Goal: Task Accomplishment & Management: Use online tool/utility

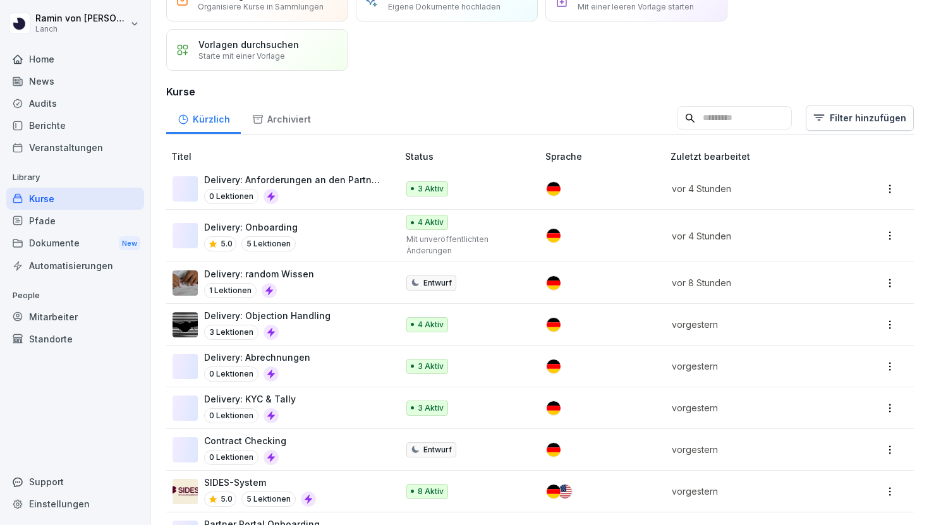
scroll to position [69, 0]
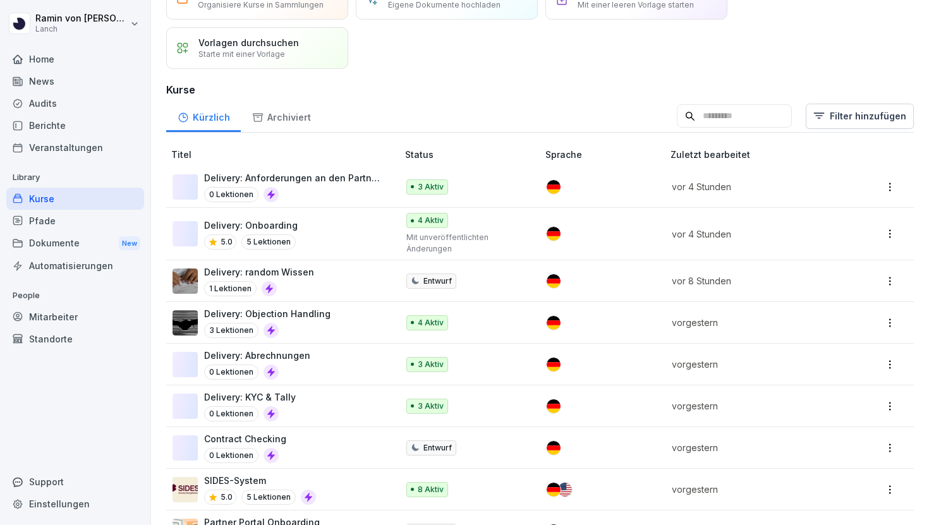
click at [301, 403] on div "Delivery: KYC & Tally 0 Lektionen" at bounding box center [279, 406] width 212 height 31
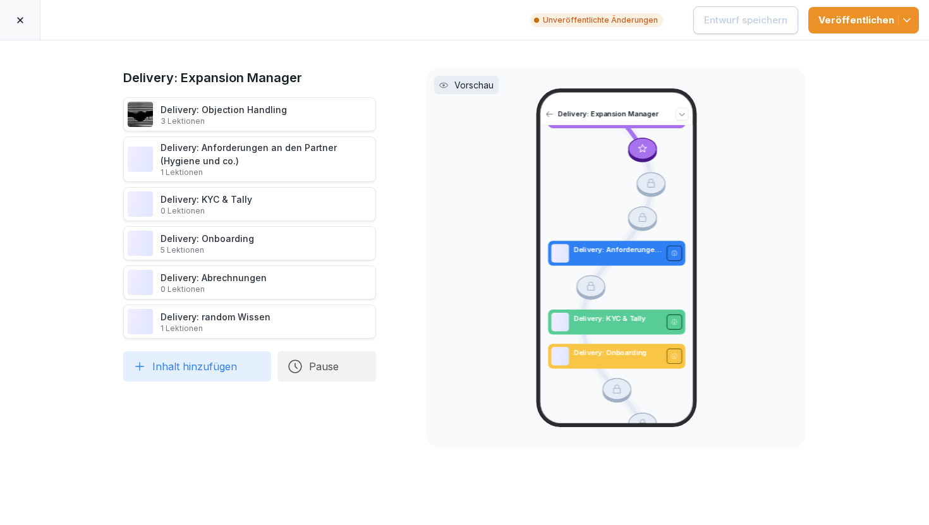
scroll to position [59, 0]
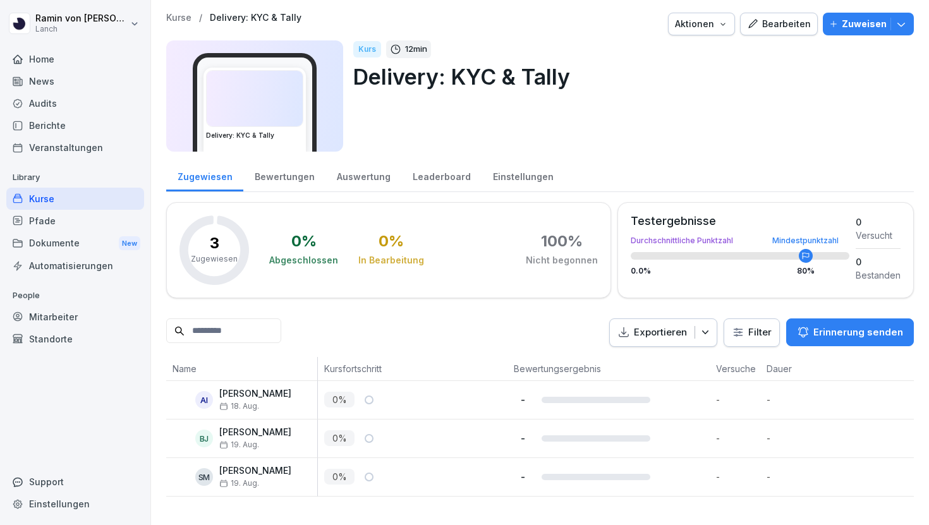
click at [773, 21] on div "Bearbeiten" at bounding box center [779, 24] width 64 height 14
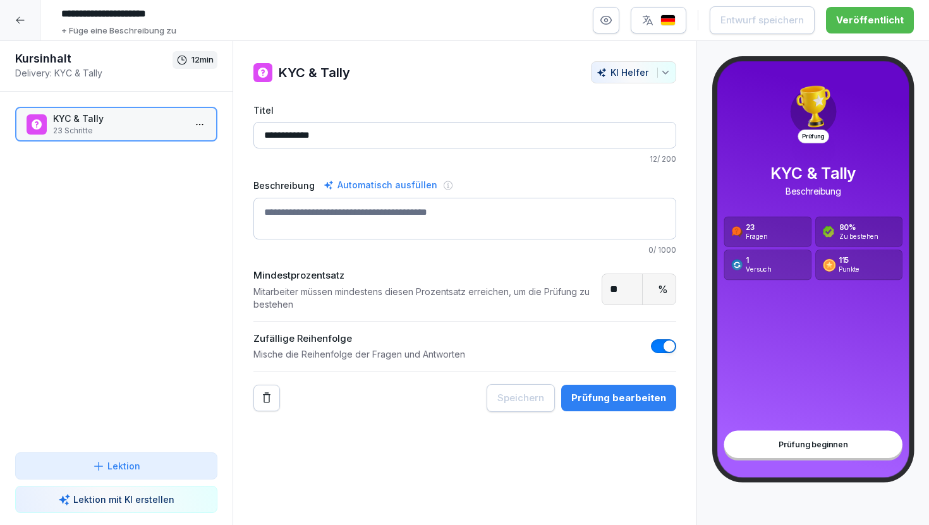
click at [586, 397] on div "Prüfung bearbeiten" at bounding box center [618, 398] width 95 height 14
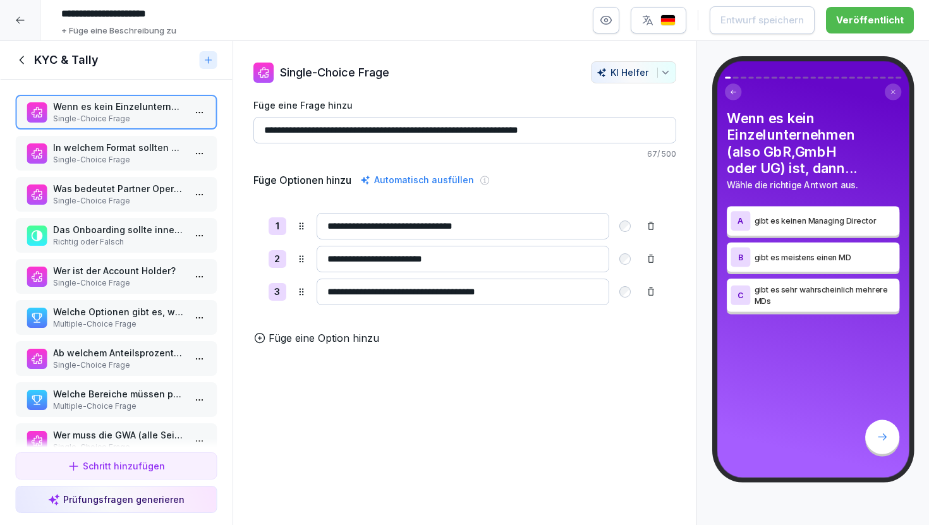
click at [149, 158] on p "Single-Choice Frage" at bounding box center [118, 159] width 131 height 11
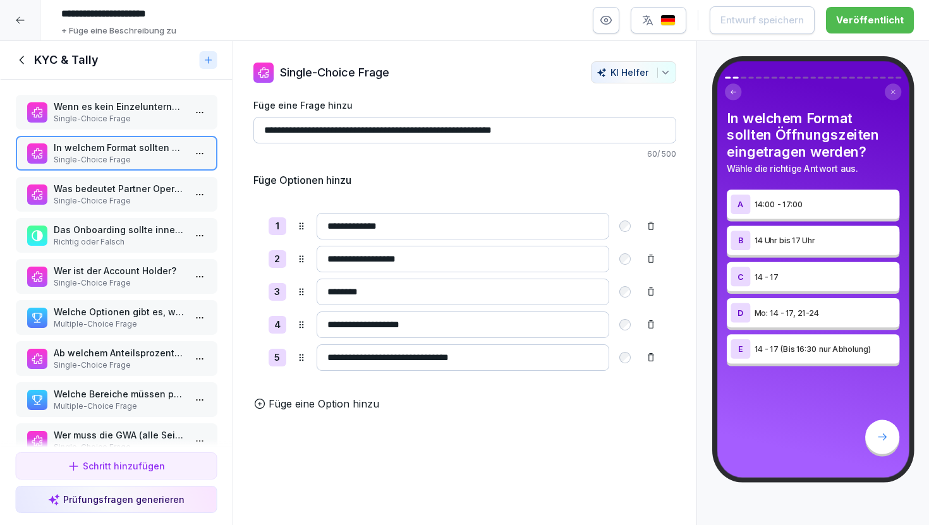
click at [145, 122] on p "Single-Choice Frage" at bounding box center [118, 118] width 131 height 11
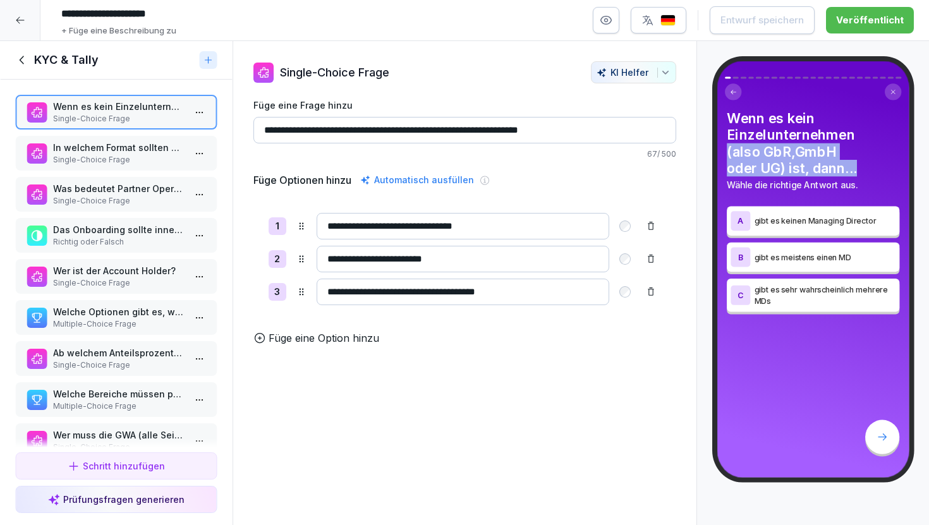
drag, startPoint x: 725, startPoint y: 151, endPoint x: 861, endPoint y: 171, distance: 136.7
click at [861, 171] on div "Wenn es kein Einzelunternehmen (also GbR,GmbH oder UG) ist, dann... Wähle die r…" at bounding box center [813, 211] width 176 height 202
click at [861, 171] on h4 "Wenn es kein Einzelunternehmen (also GbR,GmbH oder UG) ist, dann..." at bounding box center [813, 143] width 173 height 66
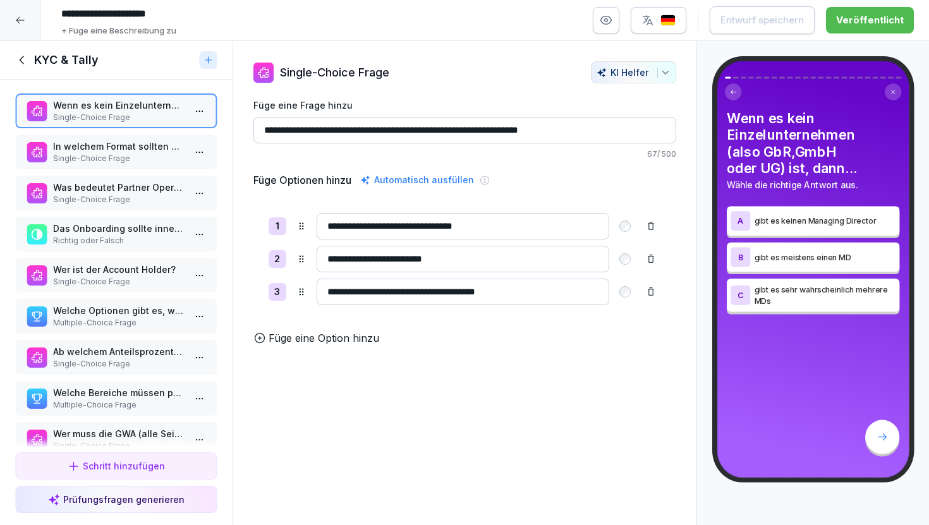
click at [121, 156] on p "Single-Choice Frage" at bounding box center [118, 158] width 131 height 11
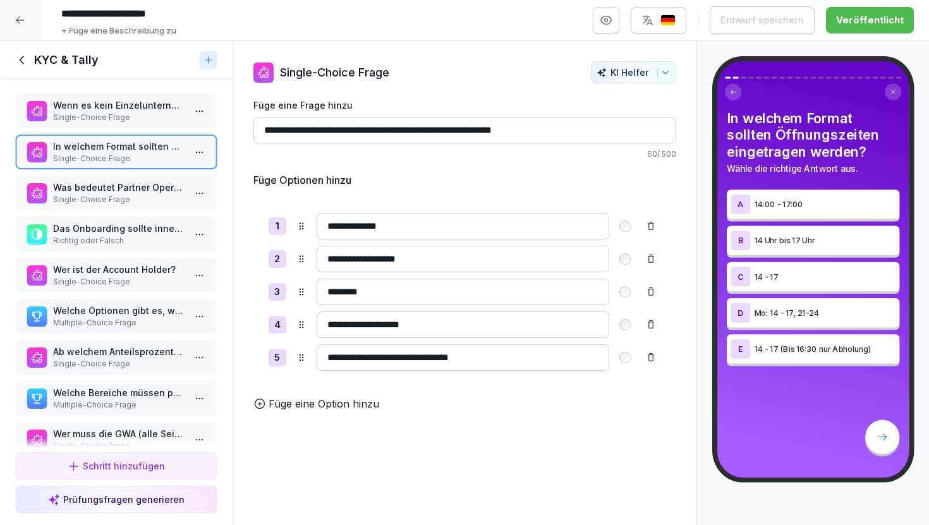
scroll to position [40, 0]
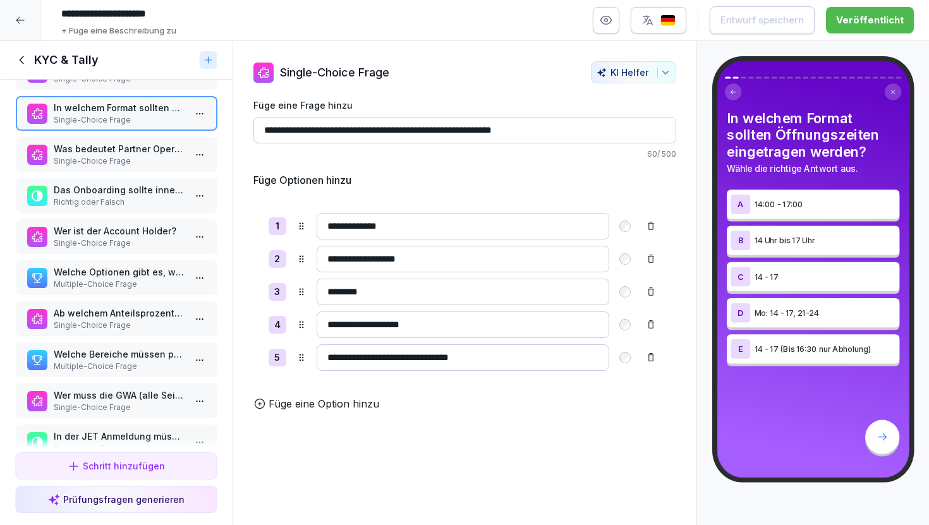
click at [113, 160] on p "Single-Choice Frage" at bounding box center [118, 160] width 131 height 11
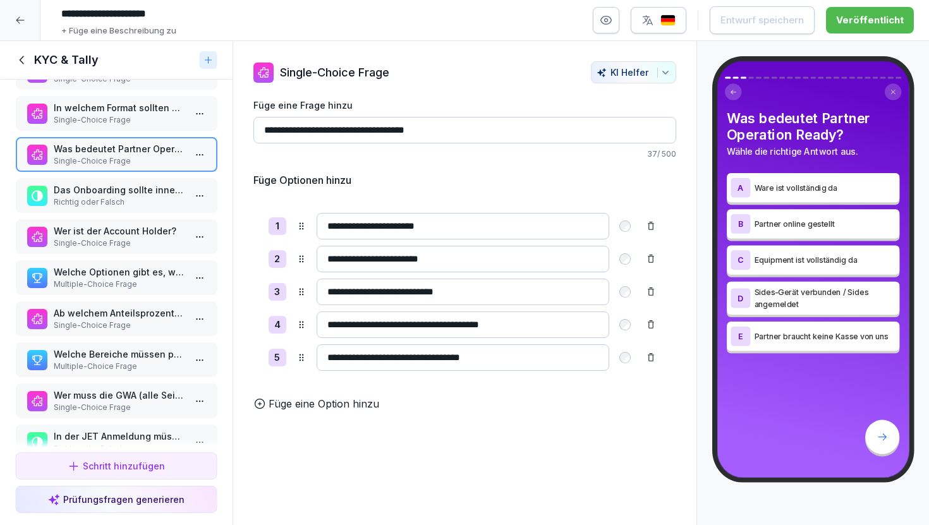
click at [132, 198] on p "Richtig oder Falsch" at bounding box center [118, 202] width 131 height 11
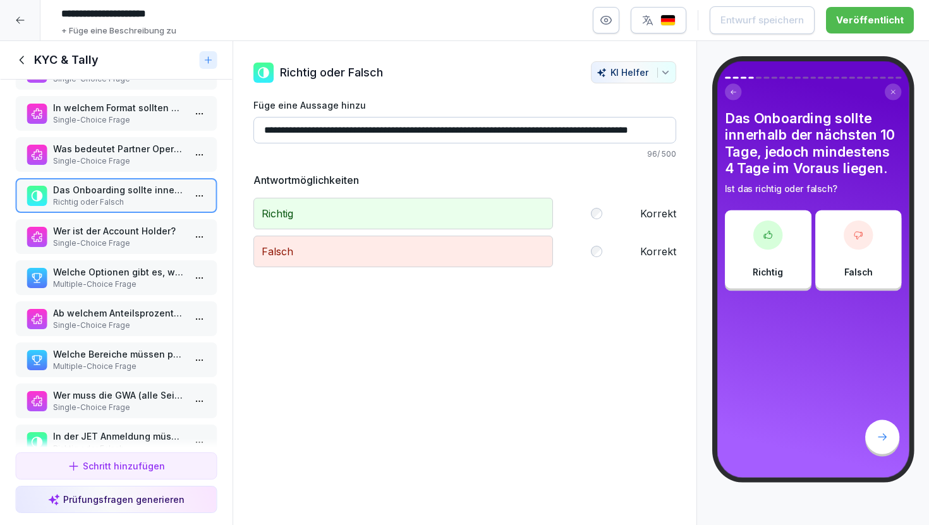
click at [139, 239] on p "Single-Choice Frage" at bounding box center [118, 243] width 131 height 11
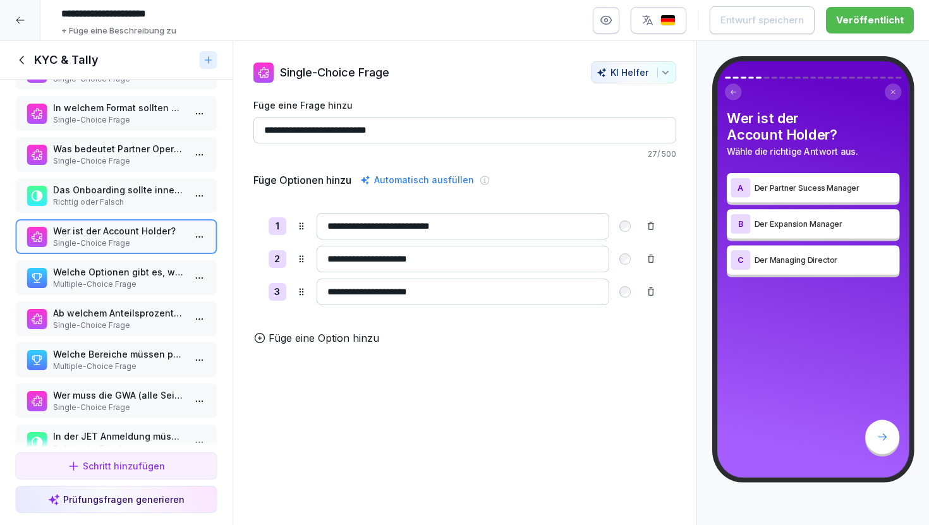
click at [155, 285] on p "Multiple-Choice Frage" at bounding box center [118, 284] width 131 height 11
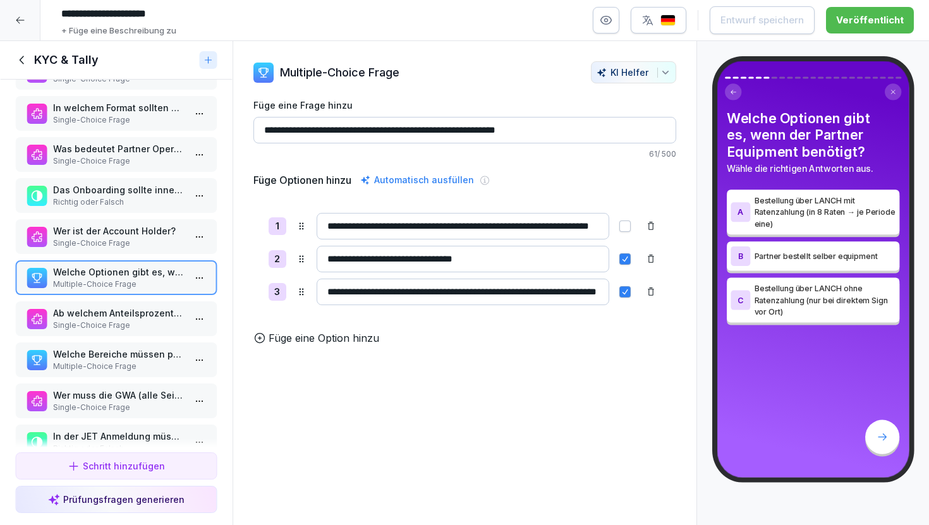
click at [164, 320] on p "Single-Choice Frage" at bounding box center [118, 325] width 131 height 11
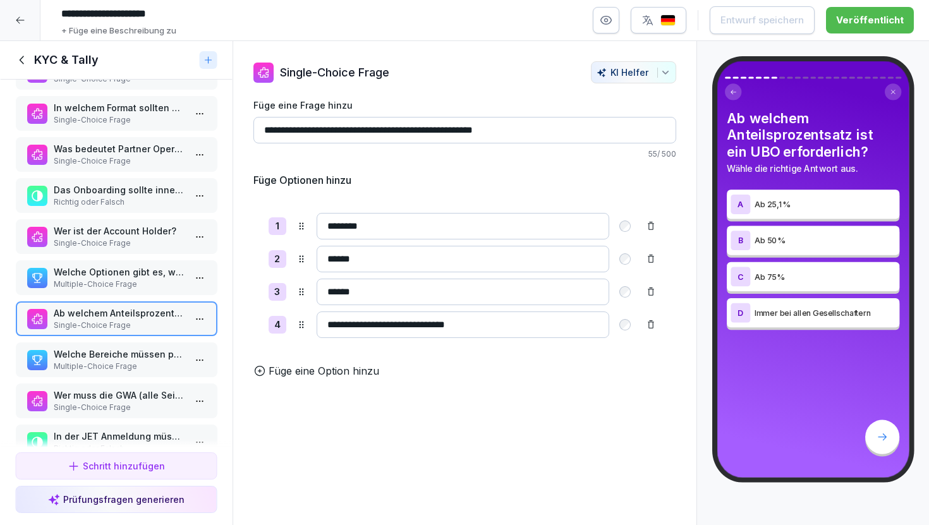
click at [164, 361] on p "Multiple-Choice Frage" at bounding box center [118, 366] width 131 height 11
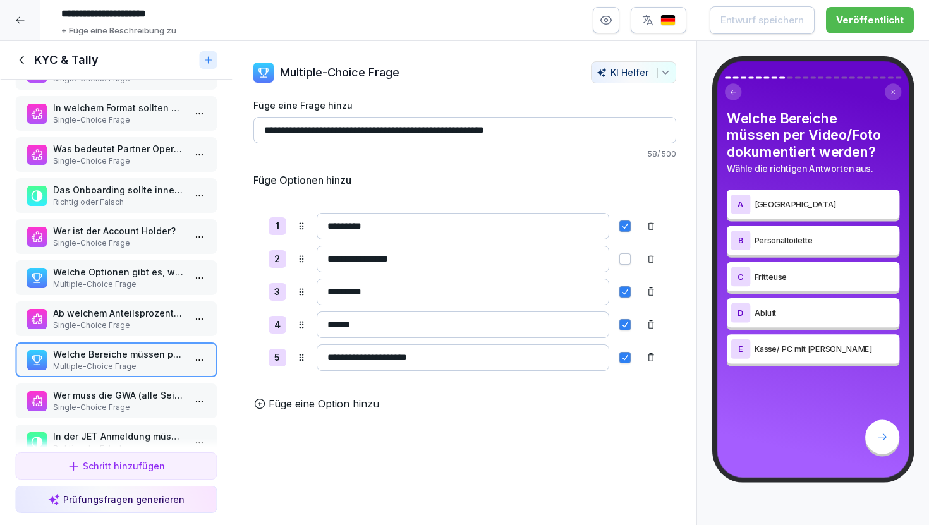
scroll to position [102, 0]
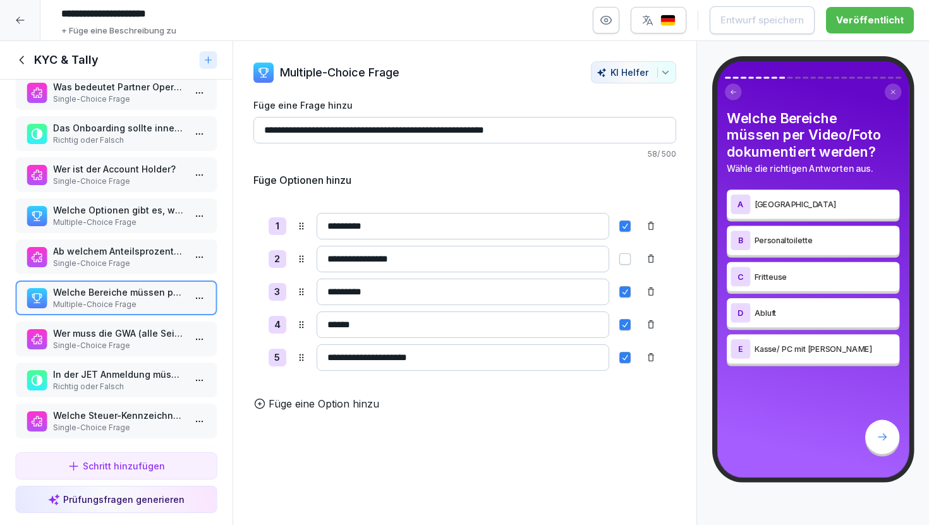
click at [158, 349] on p "Single-Choice Frage" at bounding box center [118, 345] width 131 height 11
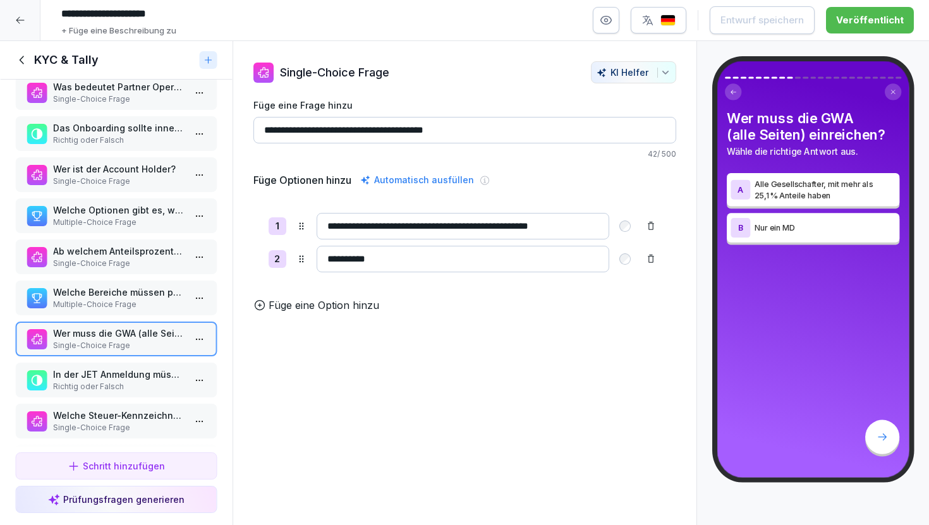
click at [154, 384] on p "Richtig oder Falsch" at bounding box center [118, 386] width 131 height 11
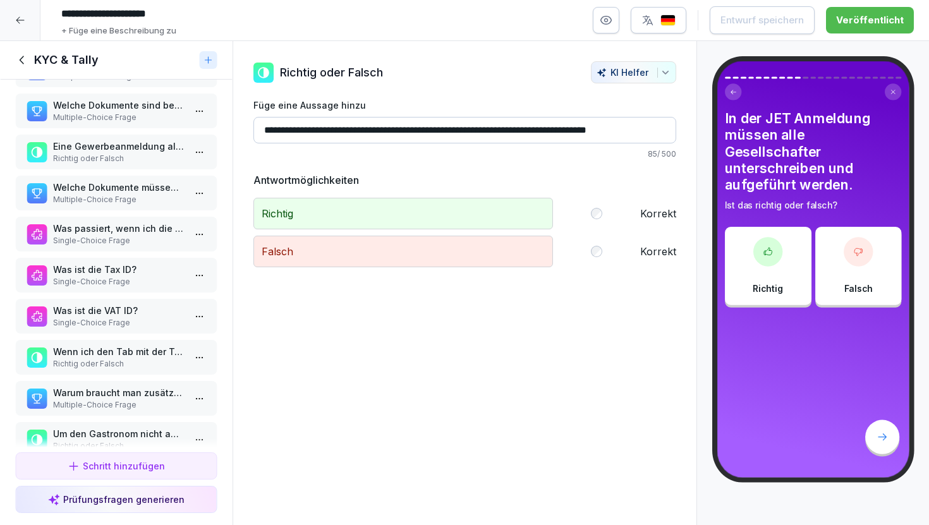
scroll to position [601, 0]
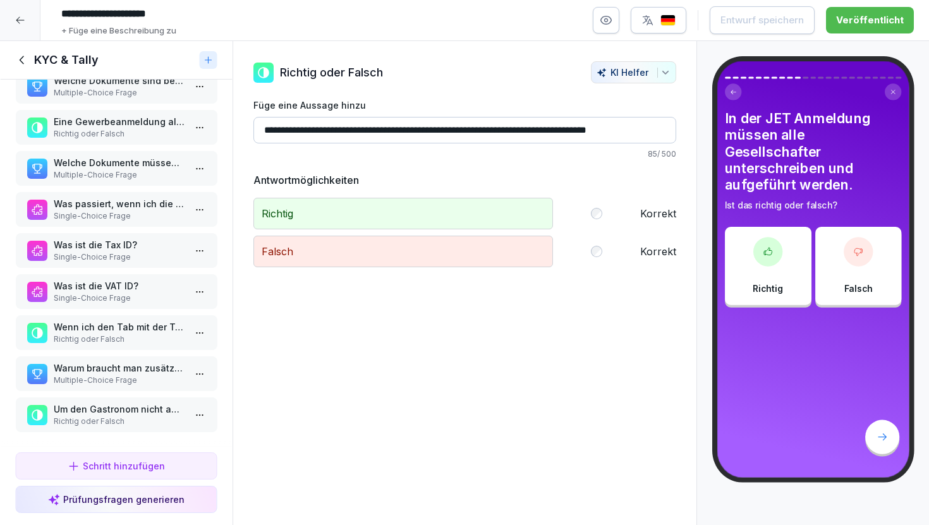
click at [154, 384] on p "Multiple-Choice Frage" at bounding box center [118, 380] width 131 height 11
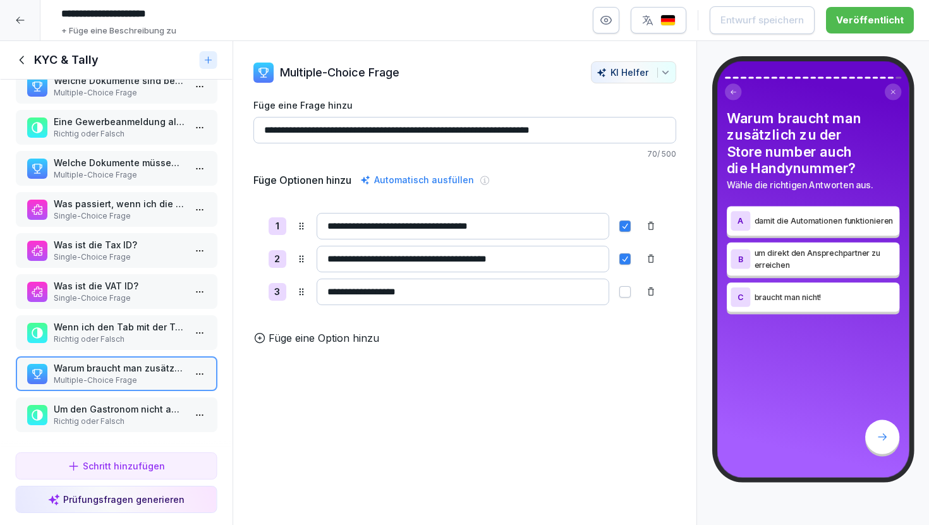
click at [149, 411] on p "Um den Gastronom nicht abzuschrecken, sage ich ihm noch nicht wie viel TK, Frit…" at bounding box center [118, 409] width 131 height 13
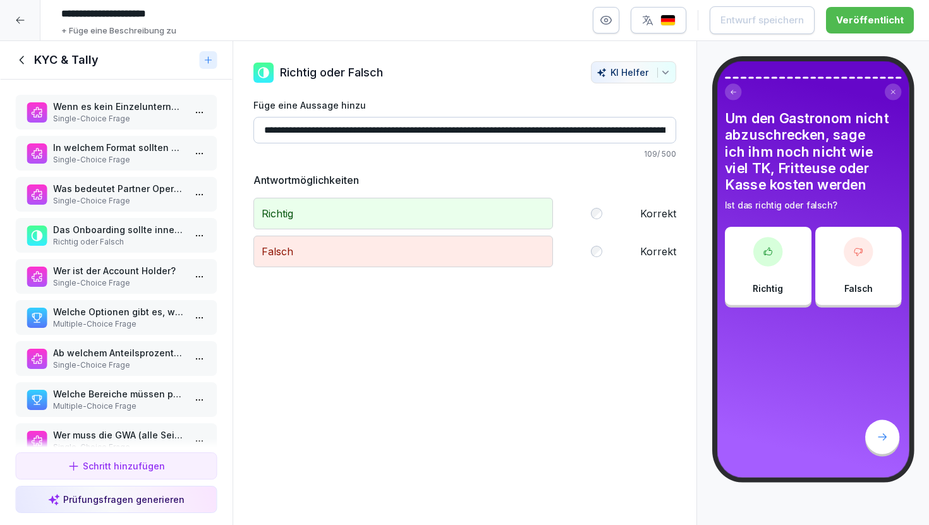
click at [120, 122] on p "Single-Choice Frage" at bounding box center [118, 118] width 131 height 11
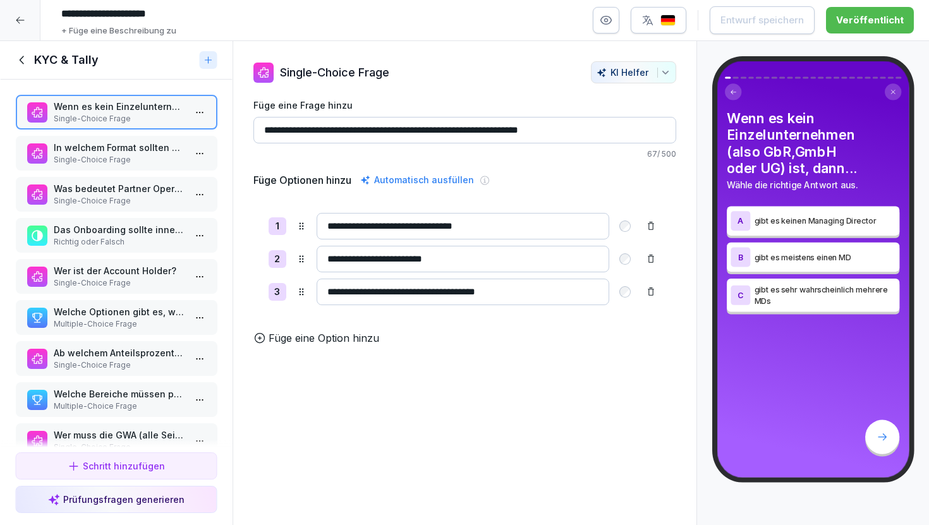
click at [147, 159] on p "Single-Choice Frage" at bounding box center [118, 159] width 131 height 11
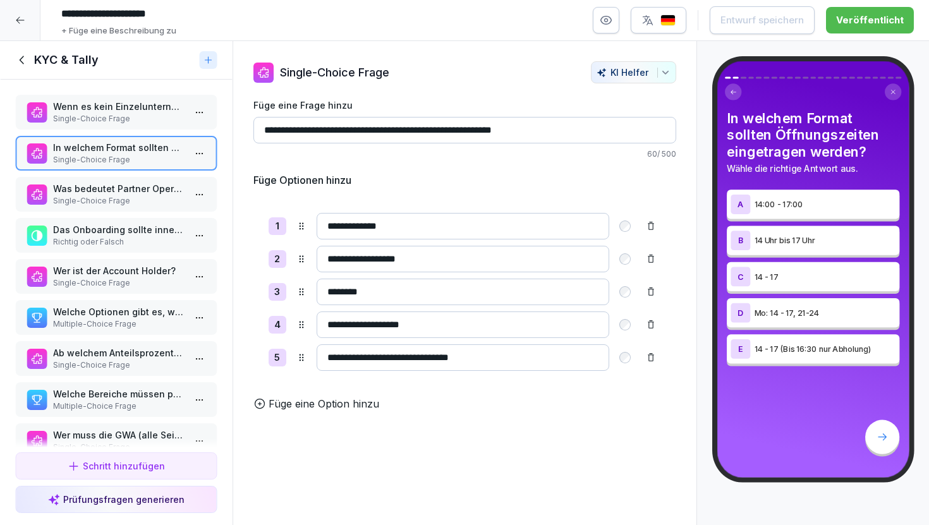
click at [650, 292] on icon at bounding box center [651, 292] width 10 height 10
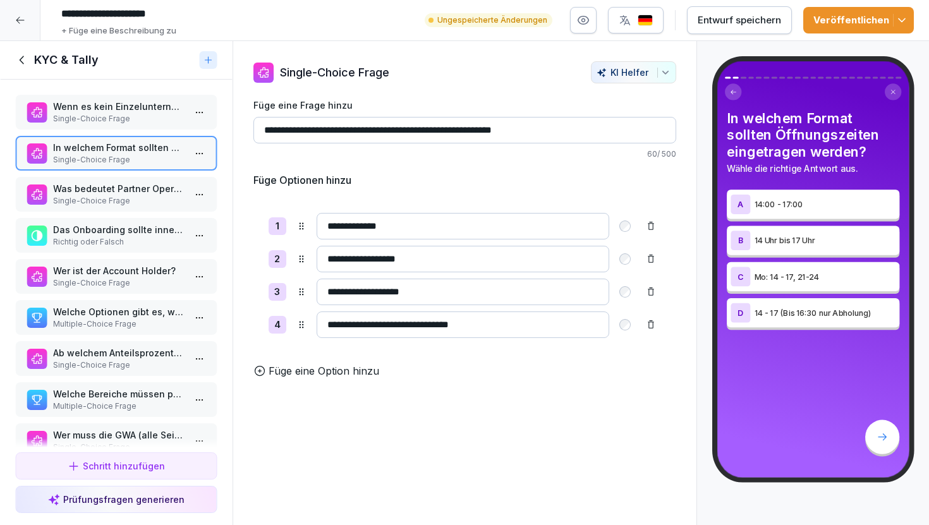
click at [116, 202] on p "Single-Choice Frage" at bounding box center [118, 200] width 131 height 11
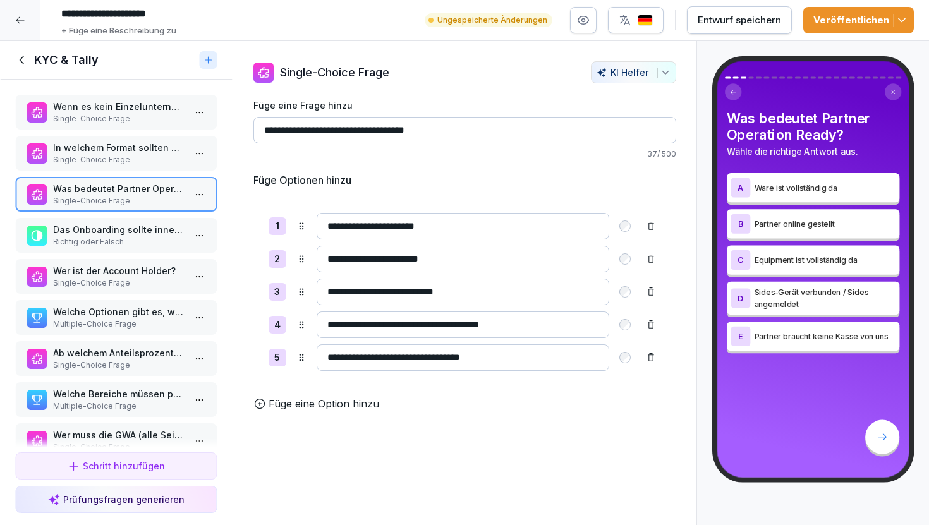
click at [131, 124] on div "Wenn es kein Einzelunternehmen (also GbR,GmbH oder UG) ist, dann... Single-Choi…" at bounding box center [116, 112] width 202 height 35
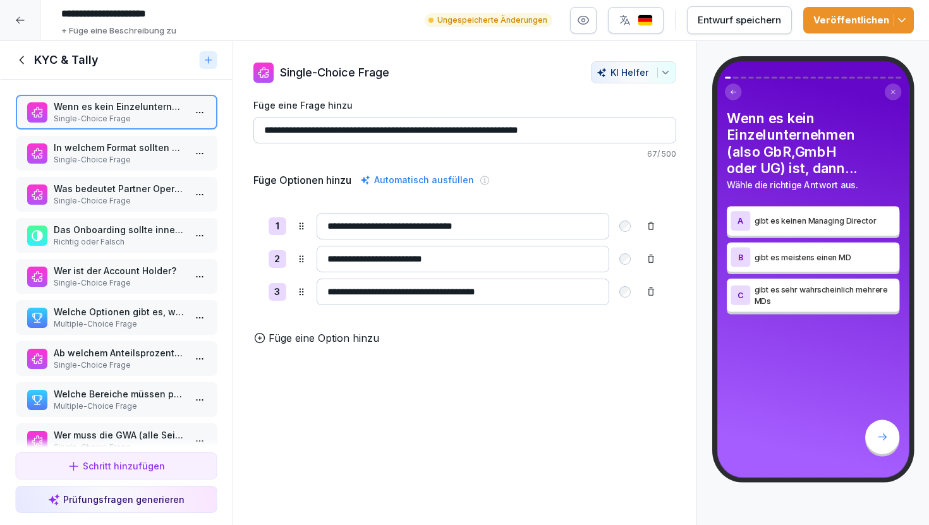
click at [132, 161] on p "Single-Choice Frage" at bounding box center [118, 159] width 131 height 11
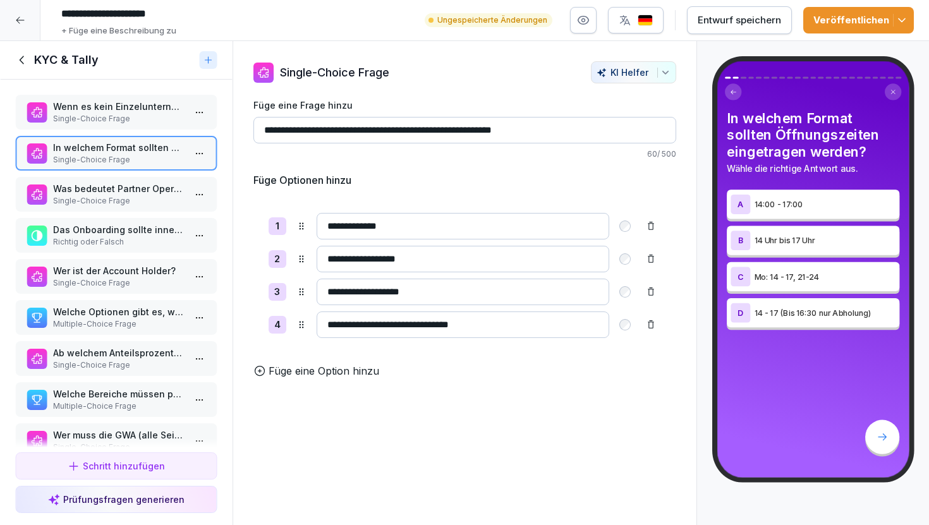
click at [142, 196] on p "Single-Choice Frage" at bounding box center [118, 200] width 131 height 11
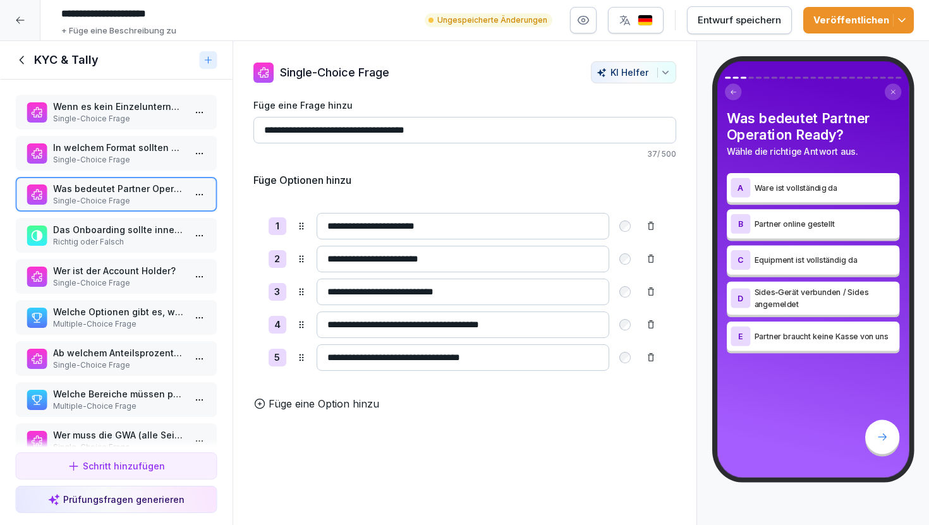
click at [134, 143] on p "In welchem Format sollten Öffnungszeiten eingetragen werden?" at bounding box center [118, 147] width 131 height 13
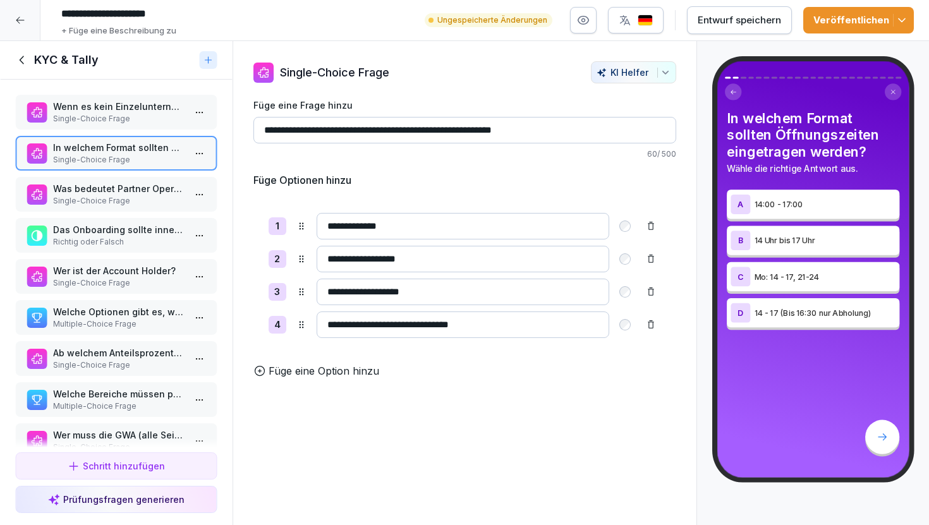
click at [13, 20] on div at bounding box center [20, 20] width 40 height 40
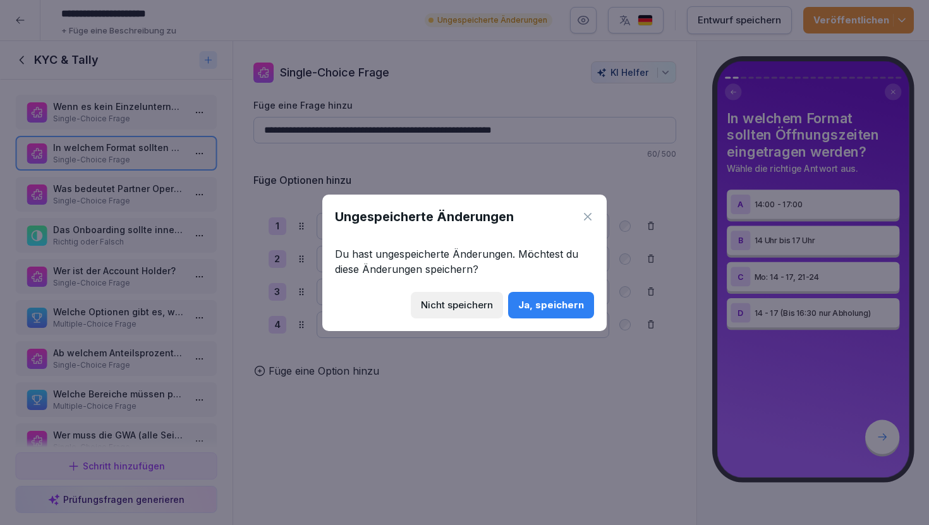
click at [539, 304] on div "Ja, speichern" at bounding box center [551, 305] width 66 height 14
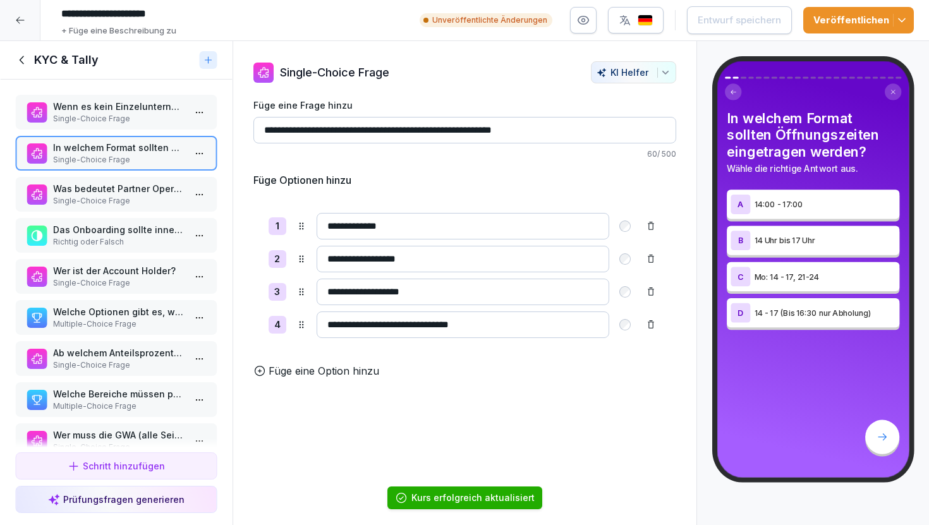
click at [20, 17] on icon at bounding box center [20, 20] width 10 height 10
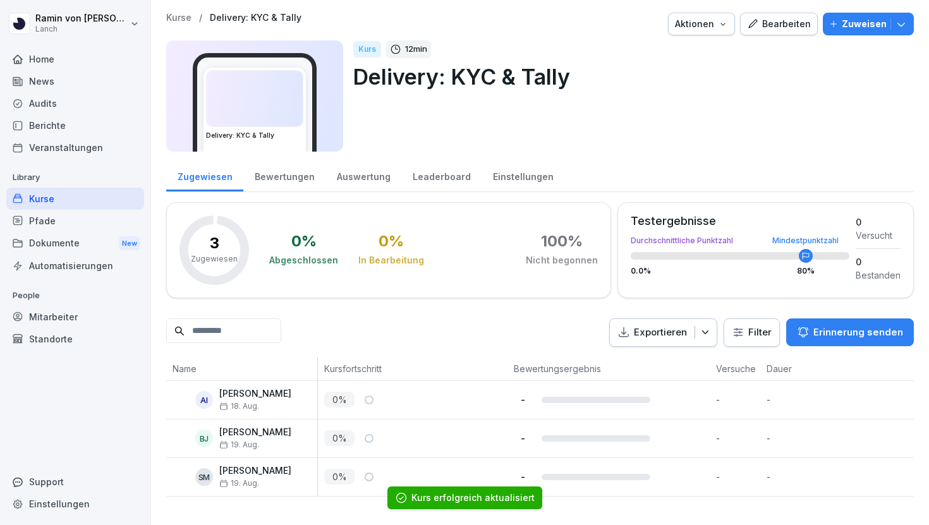
click at [185, 18] on p "Kurse" at bounding box center [178, 18] width 25 height 11
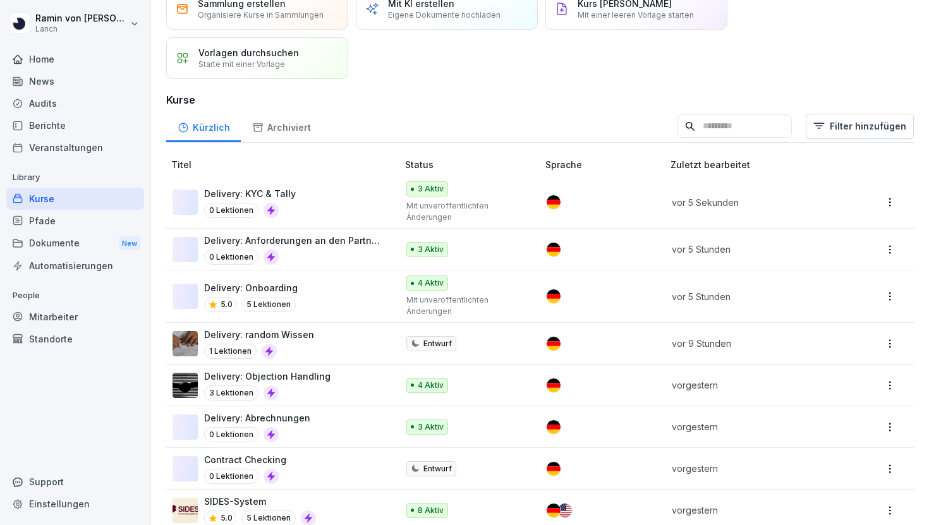
scroll to position [69, 0]
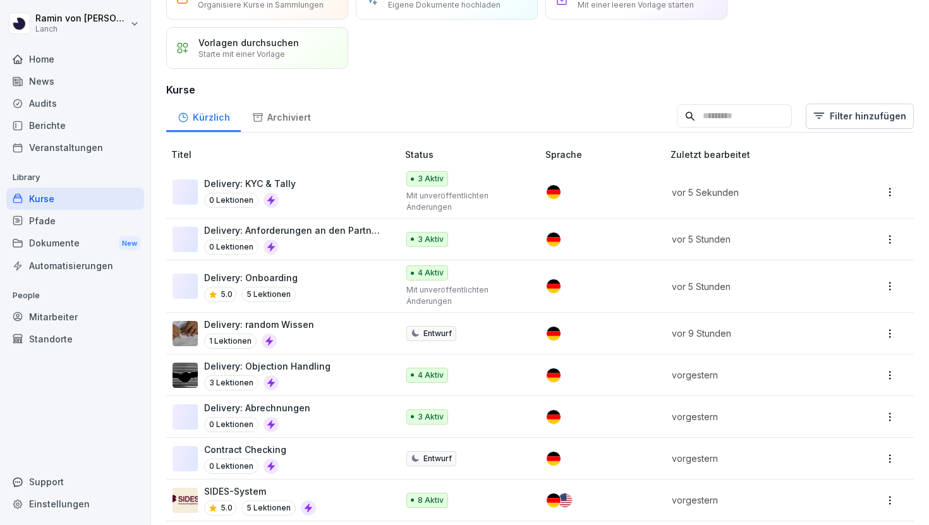
click at [889, 193] on html "Ramin von Maydell Lanch Home News Audits Berichte Veranstaltungen Library Kurse…" at bounding box center [464, 262] width 929 height 525
click at [859, 238] on div "Duplizieren" at bounding box center [828, 239] width 135 height 23
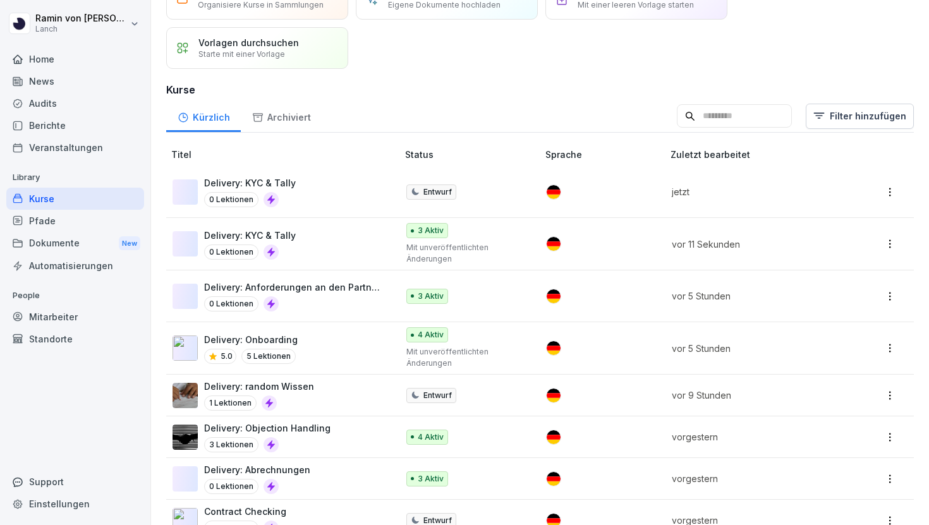
click at [350, 188] on div "Delivery: KYC & Tally 0 Lektionen" at bounding box center [279, 191] width 212 height 31
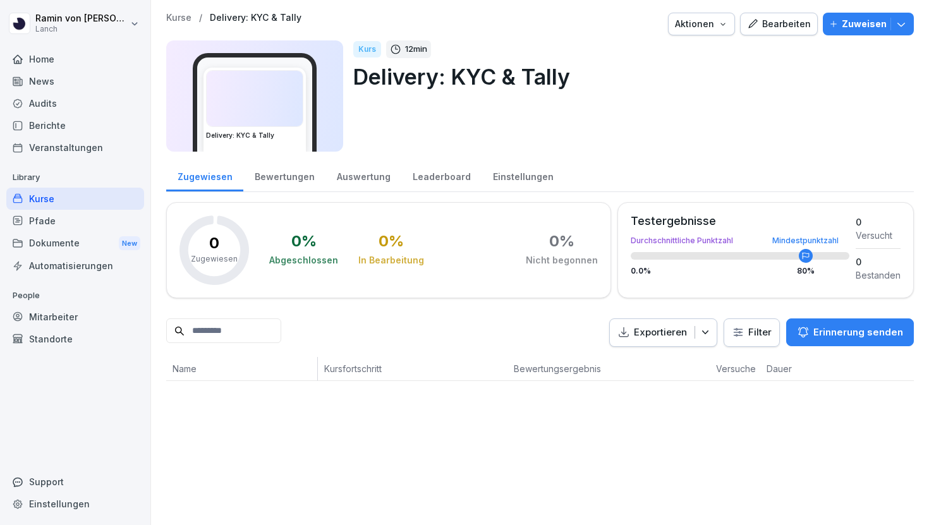
click at [285, 18] on p "Delivery: KYC & Tally" at bounding box center [256, 18] width 92 height 11
click at [758, 23] on icon "button" at bounding box center [752, 23] width 11 height 11
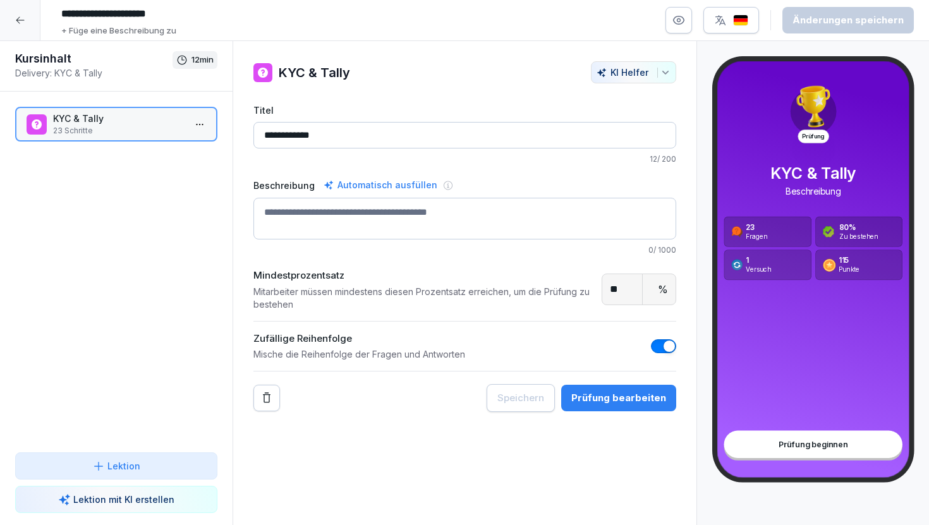
click at [162, 12] on input "**********" at bounding box center [245, 13] width 379 height 21
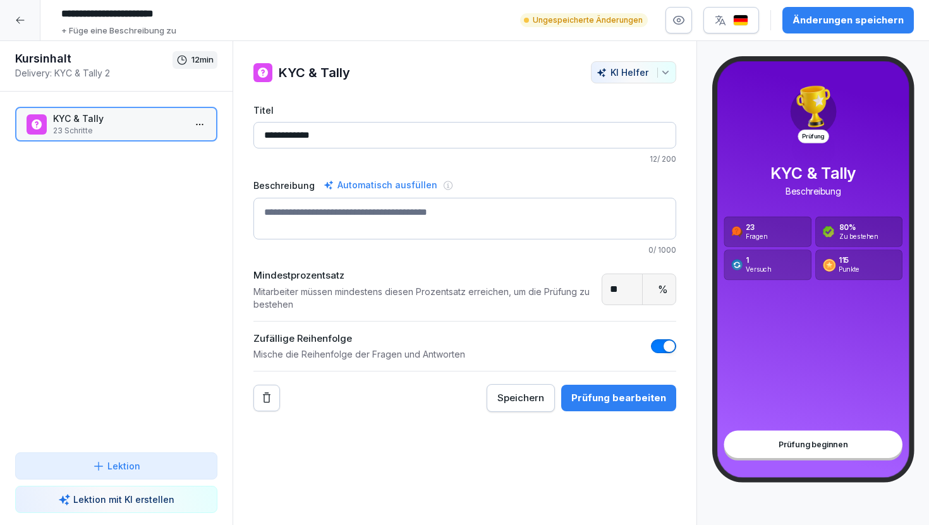
type input "**********"
click at [473, 22] on div "**********" at bounding box center [485, 20] width 858 height 34
click at [20, 27] on div at bounding box center [20, 20] width 40 height 40
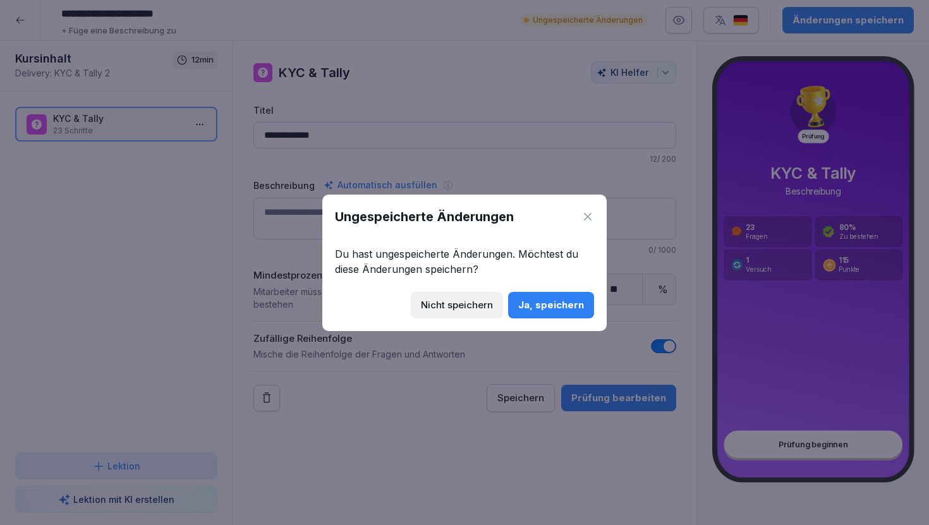
click at [586, 217] on icon at bounding box center [587, 216] width 13 height 13
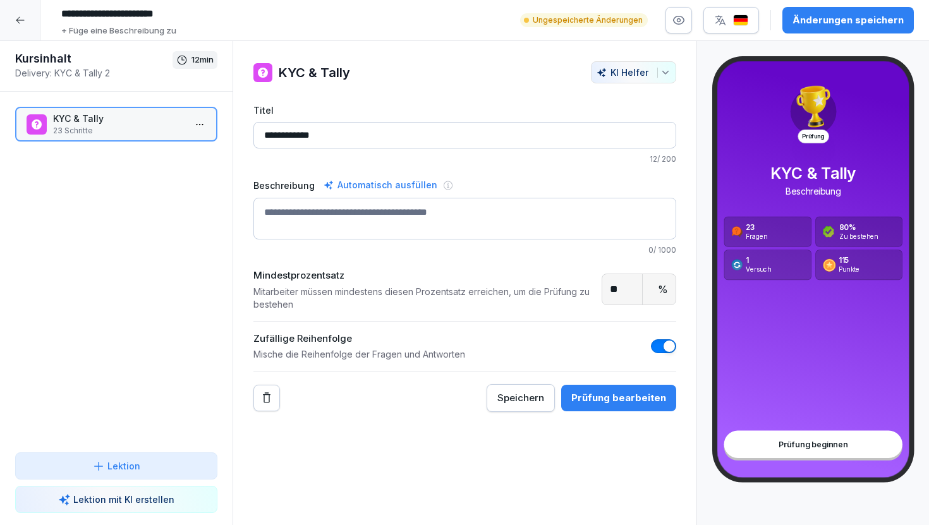
click at [118, 471] on p "Lektion" at bounding box center [123, 465] width 33 height 13
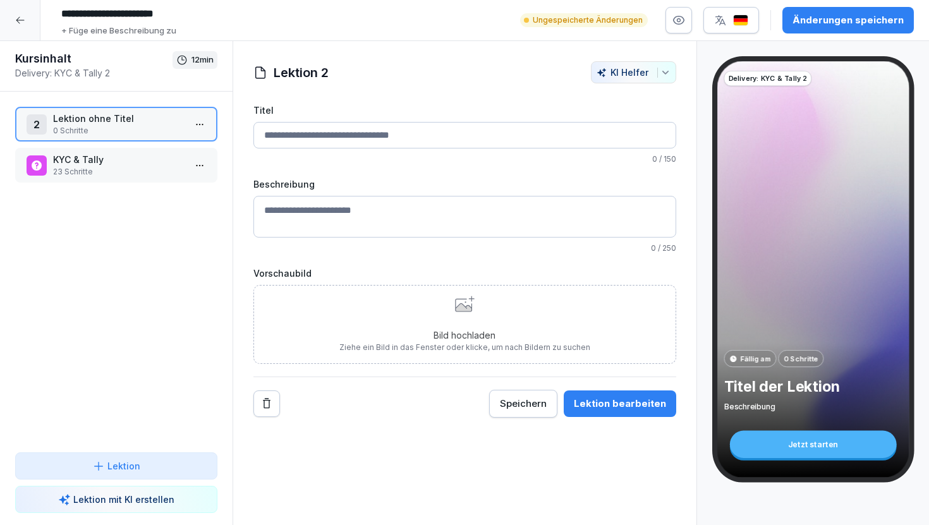
drag, startPoint x: 133, startPoint y: 169, endPoint x: 132, endPoint y: 127, distance: 41.7
click at [132, 127] on p "0 Schritte" at bounding box center [118, 130] width 131 height 11
click at [315, 133] on input "Titel" at bounding box center [464, 135] width 423 height 27
click at [202, 165] on html "**********" at bounding box center [464, 262] width 929 height 525
click at [79, 185] on html "**********" at bounding box center [464, 262] width 929 height 525
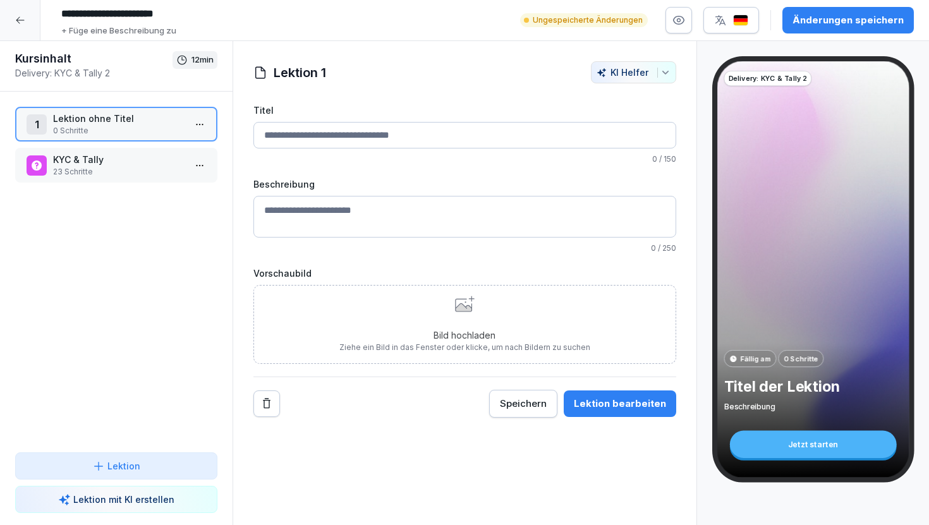
click at [93, 169] on p "23 Schritte" at bounding box center [118, 171] width 131 height 11
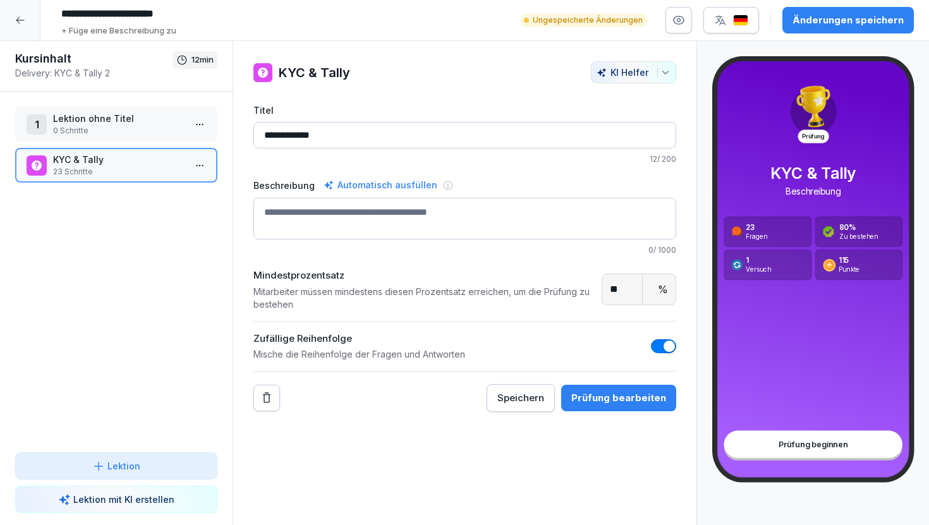
click at [132, 130] on p "0 Schritte" at bounding box center [118, 130] width 131 height 11
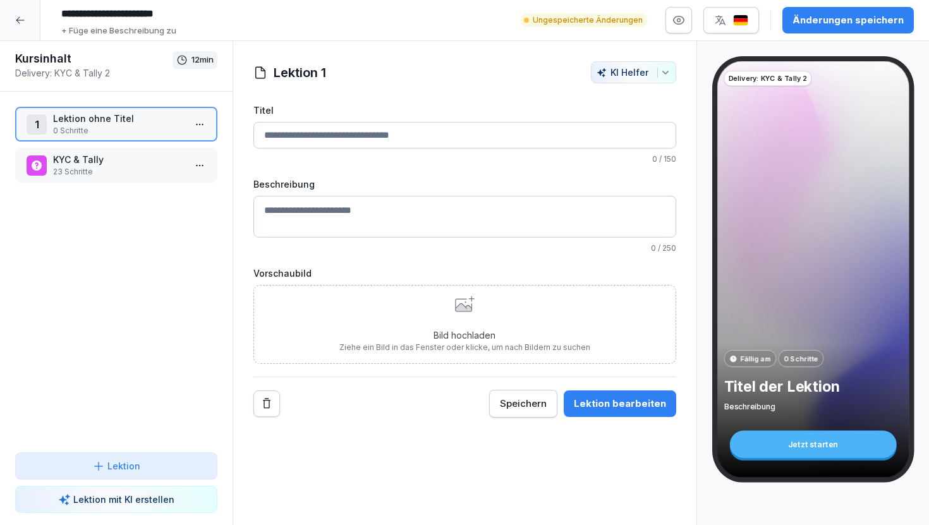
click at [301, 139] on input "Titel" at bounding box center [464, 135] width 423 height 27
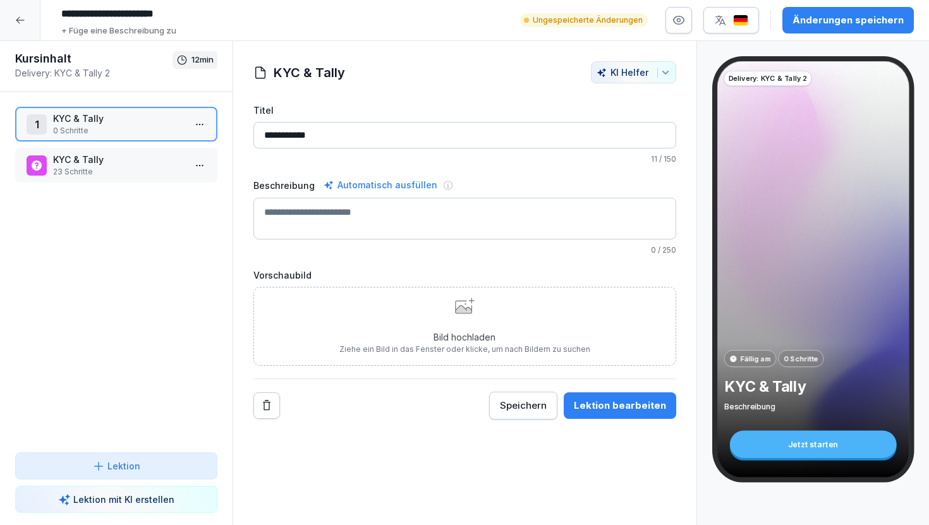
type input "**********"
click at [306, 155] on p "11 / 150" at bounding box center [464, 159] width 423 height 11
click at [117, 170] on p "23 Schritte" at bounding box center [118, 171] width 131 height 11
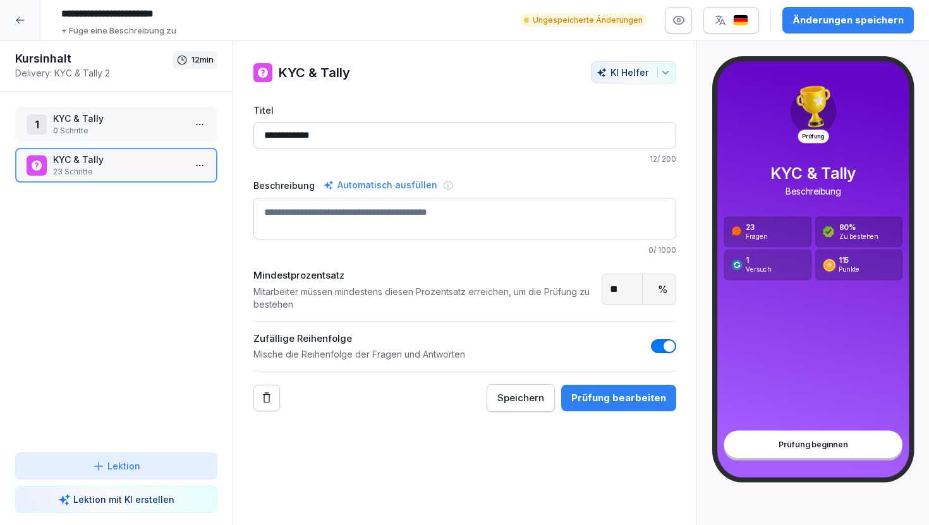
click at [342, 144] on input "**********" at bounding box center [464, 135] width 423 height 27
type input "*******"
click at [240, 200] on div "KYC & Tally KI Helfer Titel ******* 7 / 200 Beschreibung Automatisch ausfüllen …" at bounding box center [464, 236] width 463 height 351
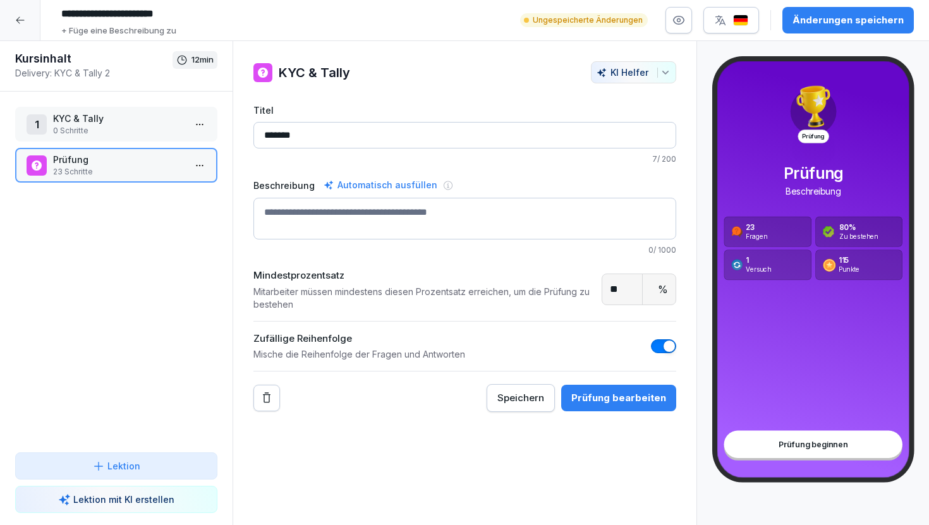
click at [311, 222] on textarea "Beschreibung" at bounding box center [464, 219] width 423 height 42
click at [99, 113] on p "KYC & Tally" at bounding box center [118, 118] width 131 height 13
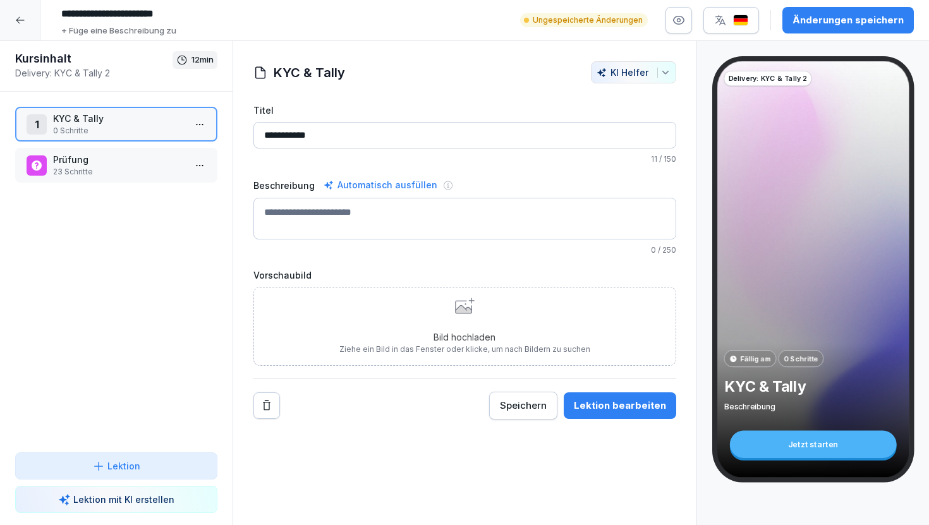
click at [303, 215] on textarea "Beschreibung" at bounding box center [464, 219] width 423 height 42
type textarea "*"
click at [325, 271] on label "Vorschaubild" at bounding box center [464, 275] width 423 height 13
click at [629, 406] on div "Lektion bearbeiten" at bounding box center [620, 406] width 92 height 14
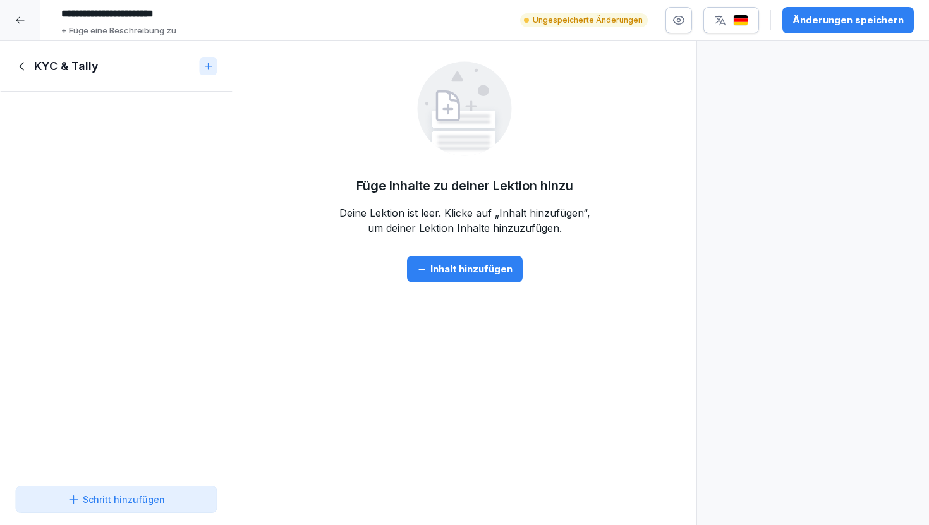
click at [437, 274] on div "Inhalt hinzufügen" at bounding box center [464, 269] width 95 height 14
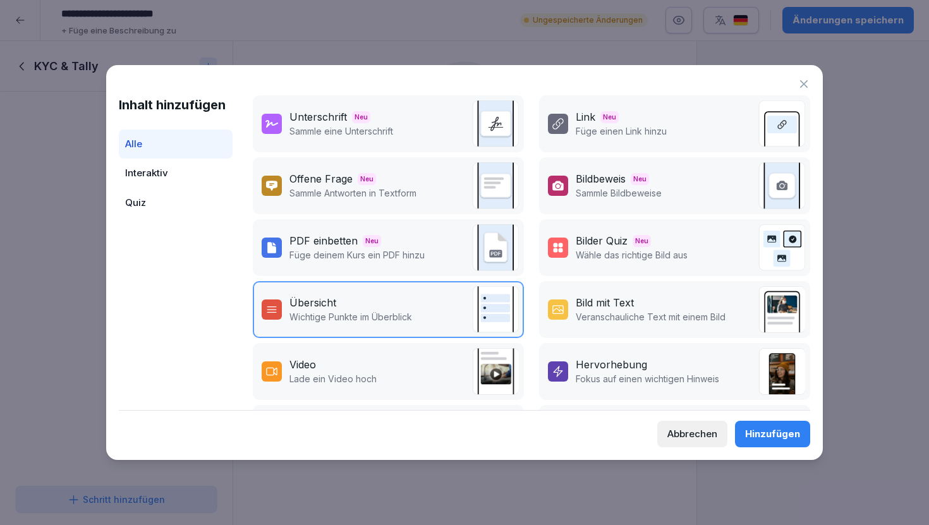
click at [416, 132] on div "Unterschrift Neu Sammle eine Unterschrift" at bounding box center [388, 123] width 271 height 57
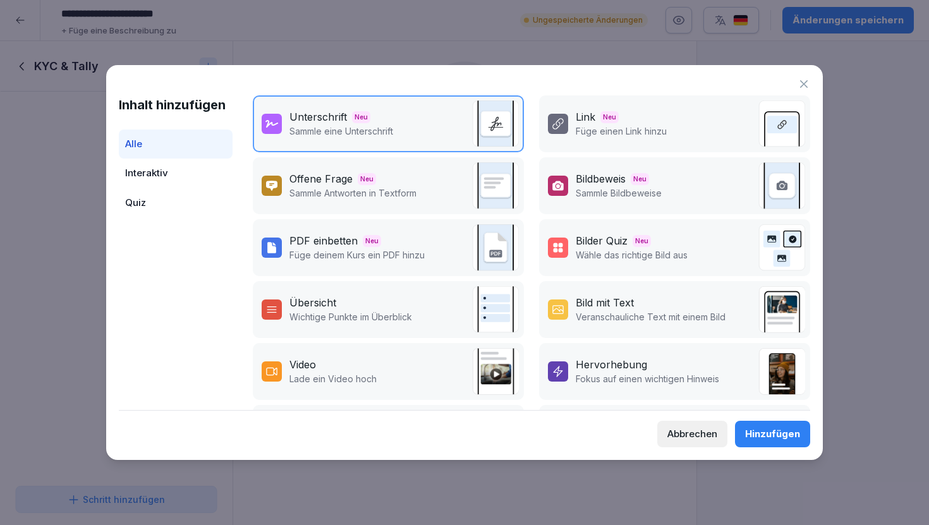
click at [746, 432] on div "Hinzufügen" at bounding box center [772, 434] width 55 height 14
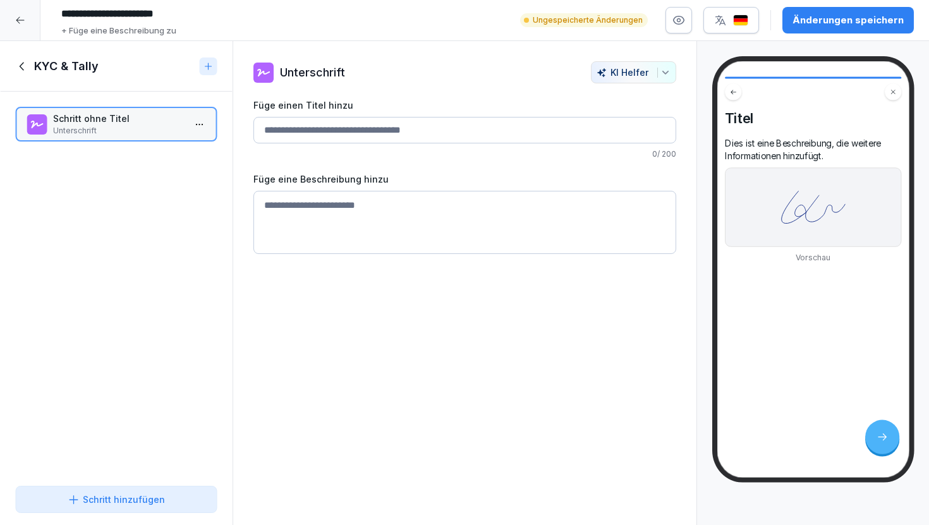
click at [419, 137] on input "Füge einen Titel hinzu" at bounding box center [464, 130] width 423 height 27
type input "**********"
click at [396, 206] on textarea at bounding box center [464, 222] width 423 height 63
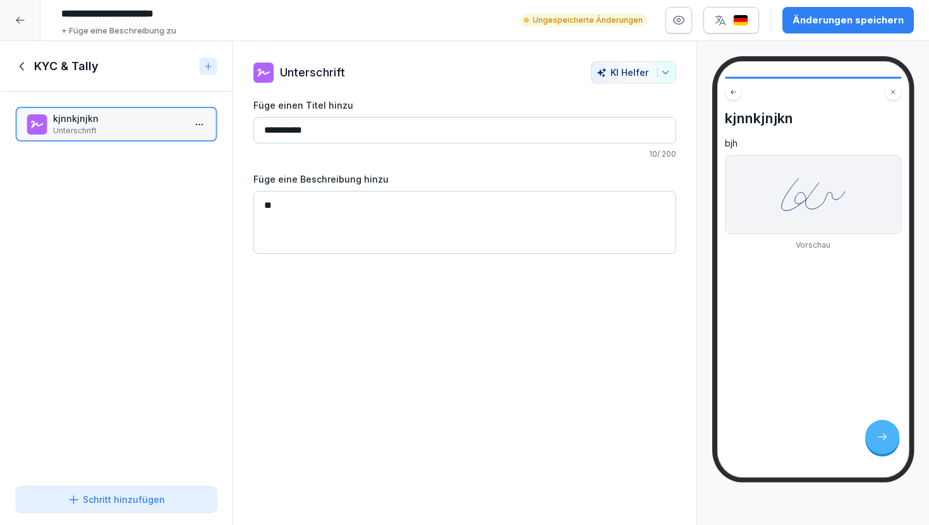
type textarea "*"
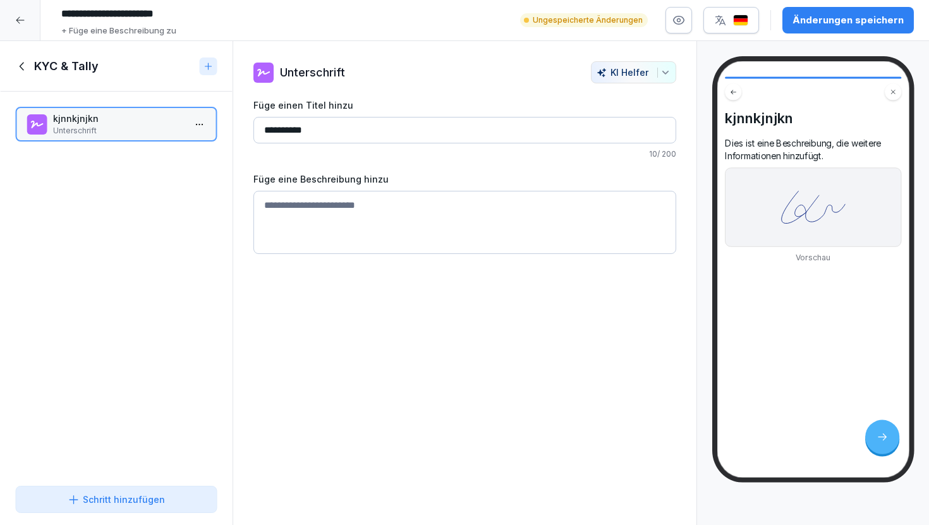
click at [315, 127] on input "**********" at bounding box center [464, 130] width 423 height 27
click at [198, 120] on html "**********" at bounding box center [464, 262] width 929 height 525
click at [182, 198] on div "Löschen" at bounding box center [152, 196] width 107 height 23
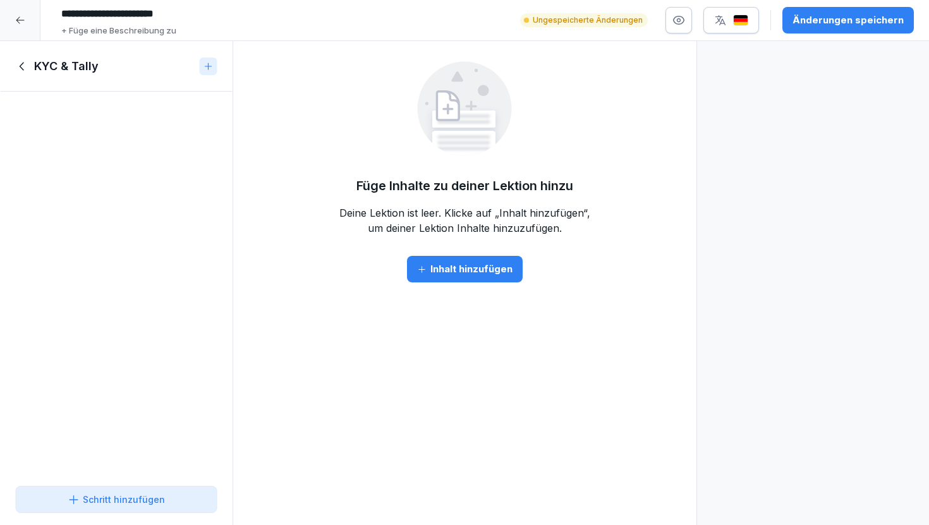
click at [463, 269] on div "Inhalt hinzufügen" at bounding box center [464, 269] width 95 height 14
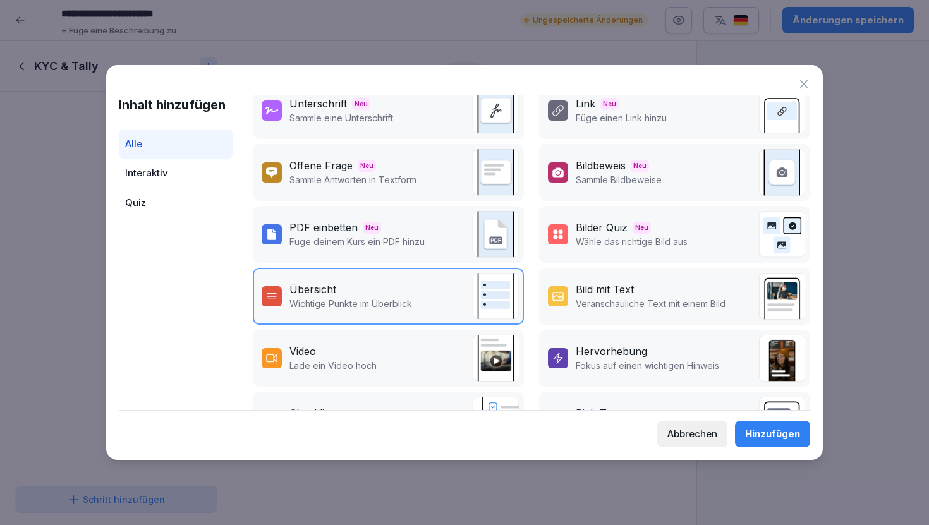
scroll to position [15, 0]
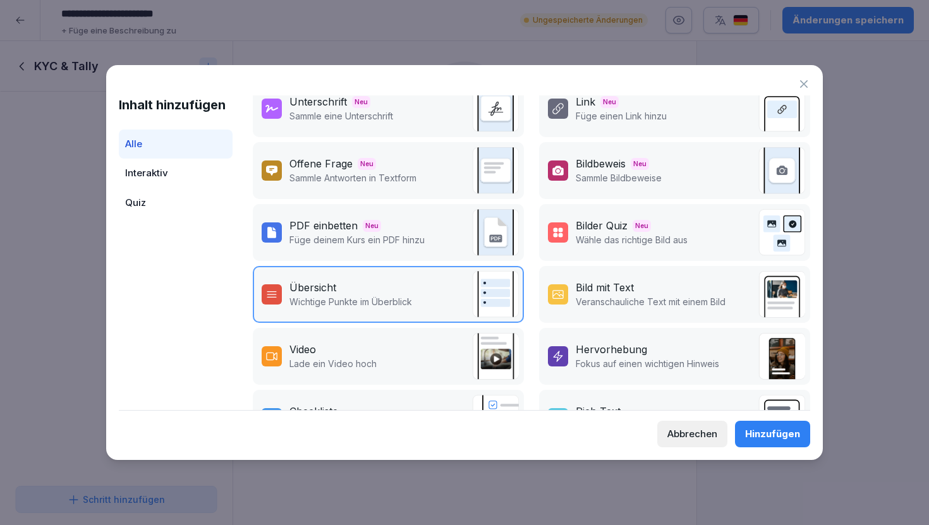
click at [612, 179] on p "Sammle Bildbeweise" at bounding box center [619, 177] width 86 height 13
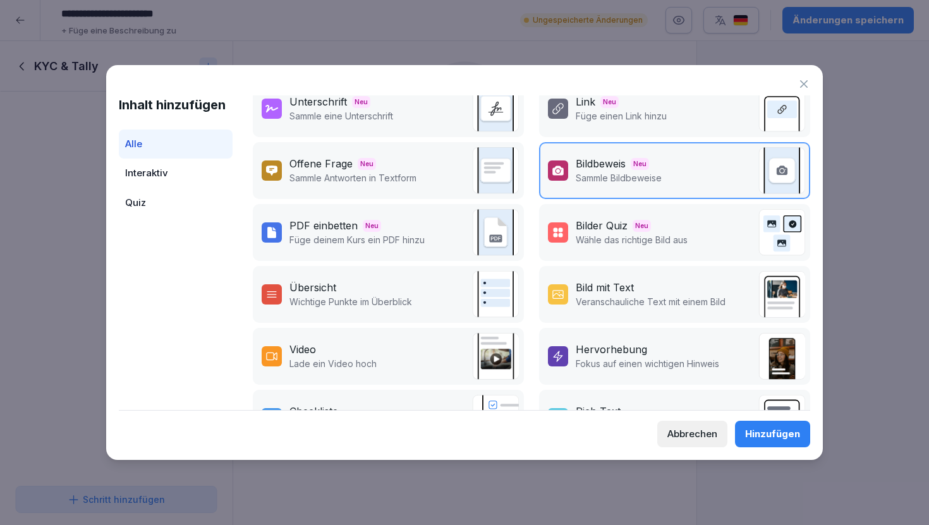
click at [762, 435] on div "Hinzufügen" at bounding box center [772, 434] width 55 height 14
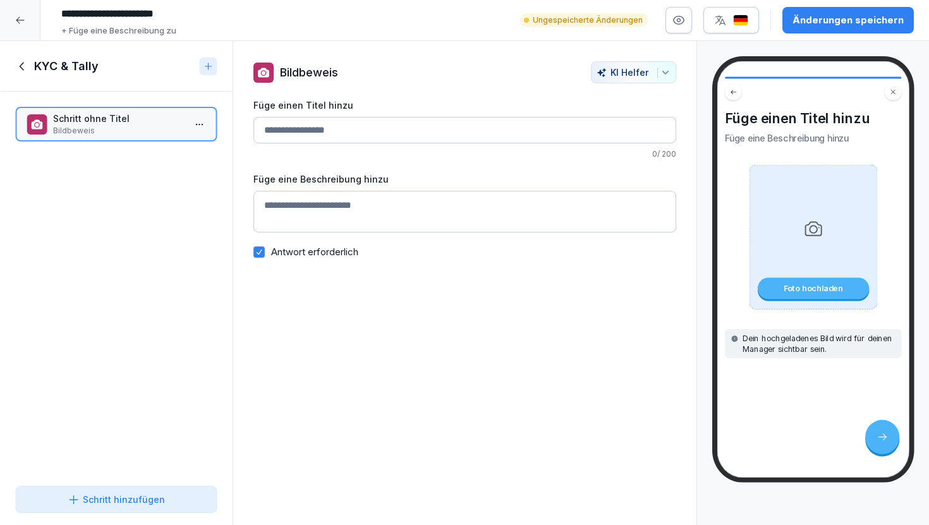
click at [426, 131] on input "Füge einen Titel hinzu" at bounding box center [464, 130] width 423 height 27
click at [202, 117] on html "**********" at bounding box center [464, 262] width 929 height 525
click at [188, 197] on div "Löschen" at bounding box center [152, 196] width 107 height 23
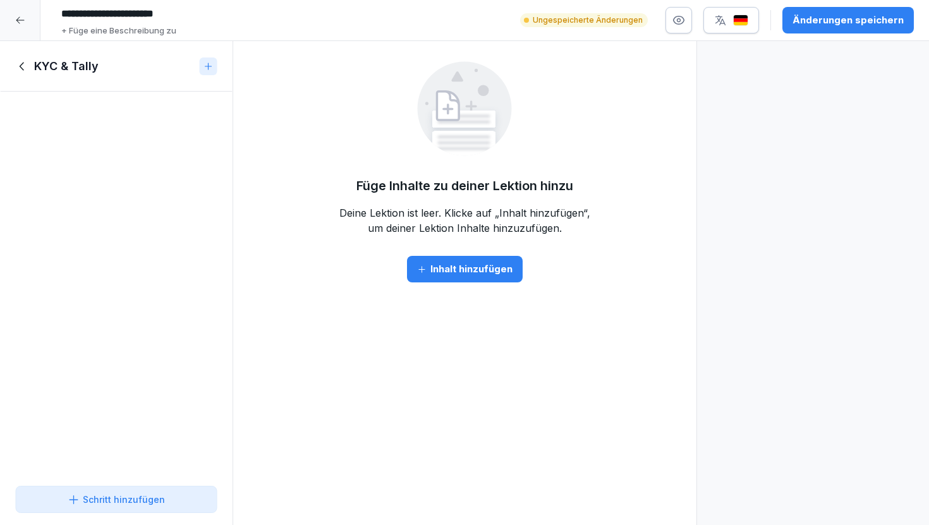
click at [477, 269] on div "Inhalt hinzufügen" at bounding box center [464, 269] width 95 height 14
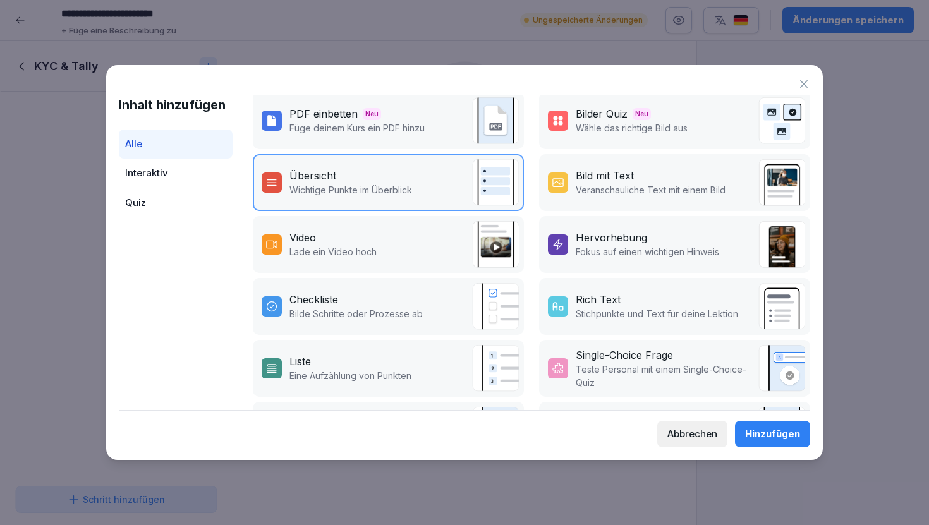
scroll to position [130, 0]
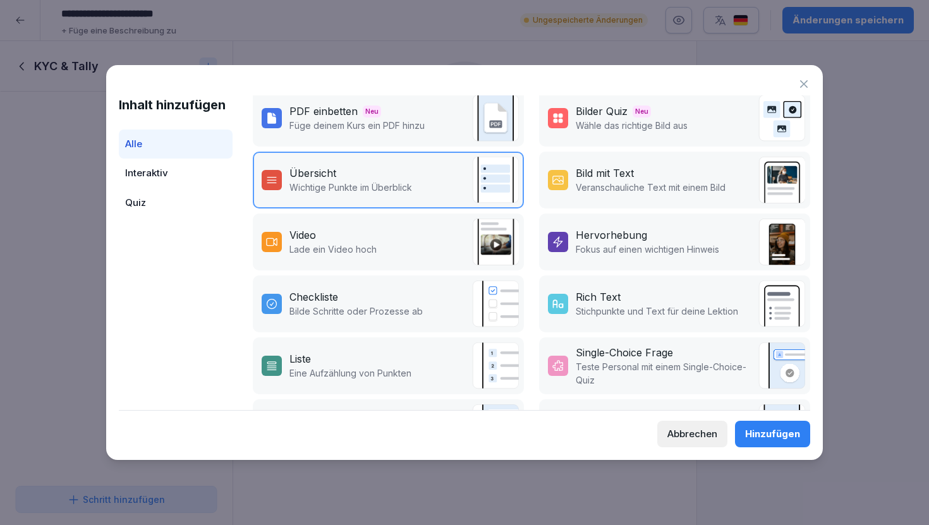
click at [423, 303] on div "Checkliste Bilde Schritte oder Prozesse ab" at bounding box center [388, 304] width 271 height 57
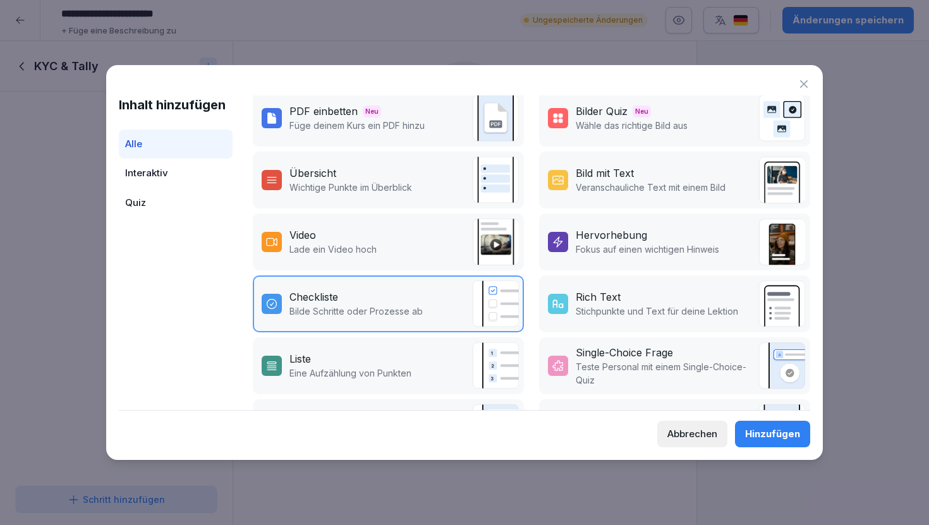
click at [765, 435] on div "Hinzufügen" at bounding box center [772, 434] width 55 height 14
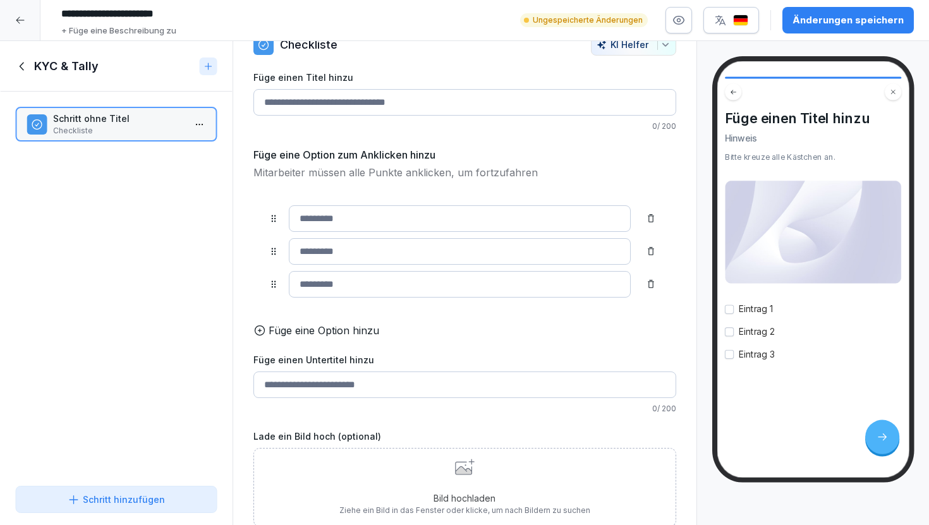
scroll to position [29, 0]
click at [425, 385] on input "Füge einen Untertitel hinzu" at bounding box center [464, 383] width 423 height 27
type input "*"
click at [279, 329] on p "Füge eine Option hinzu" at bounding box center [324, 329] width 111 height 15
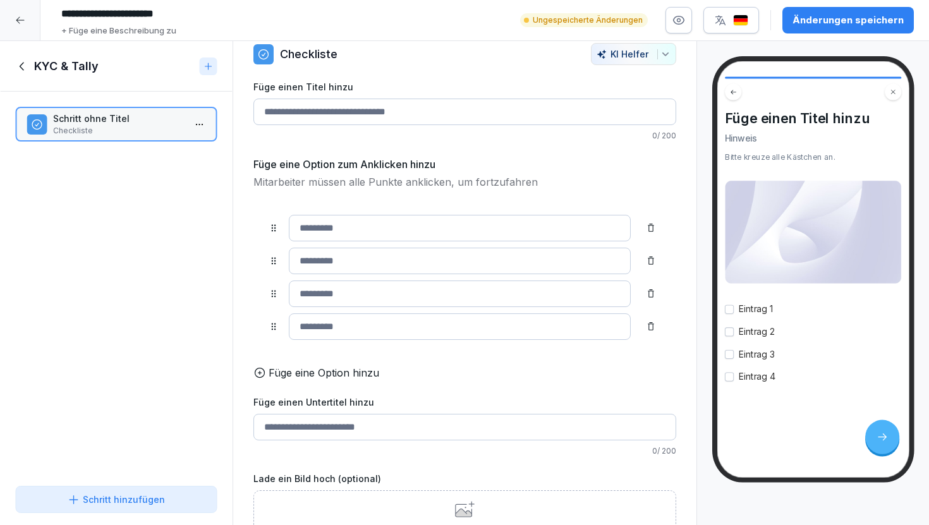
scroll to position [62, 0]
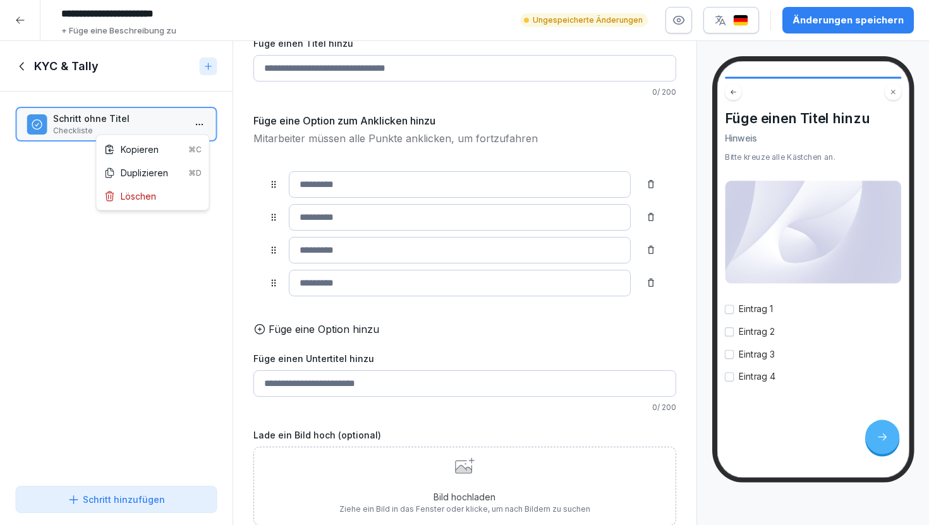
click at [203, 119] on html "**********" at bounding box center [464, 262] width 929 height 525
click at [179, 196] on div "Löschen" at bounding box center [152, 196] width 107 height 23
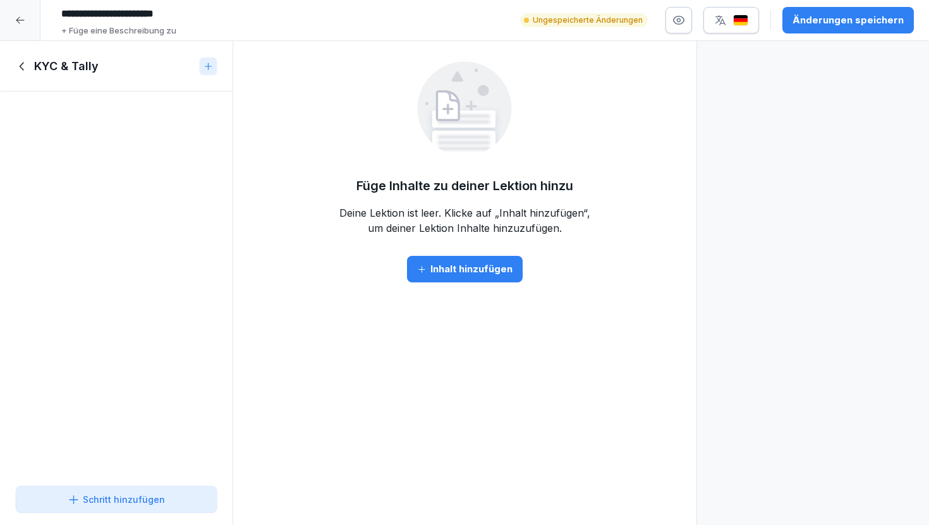
click at [462, 276] on div "Inhalt hinzufügen" at bounding box center [464, 269] width 95 height 14
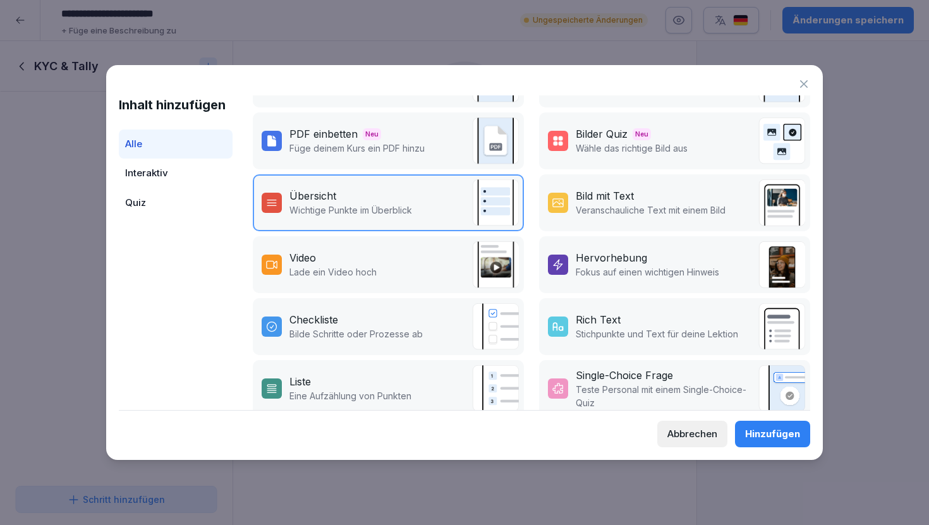
scroll to position [108, 0]
click at [615, 322] on div "Rich Text" at bounding box center [598, 318] width 45 height 15
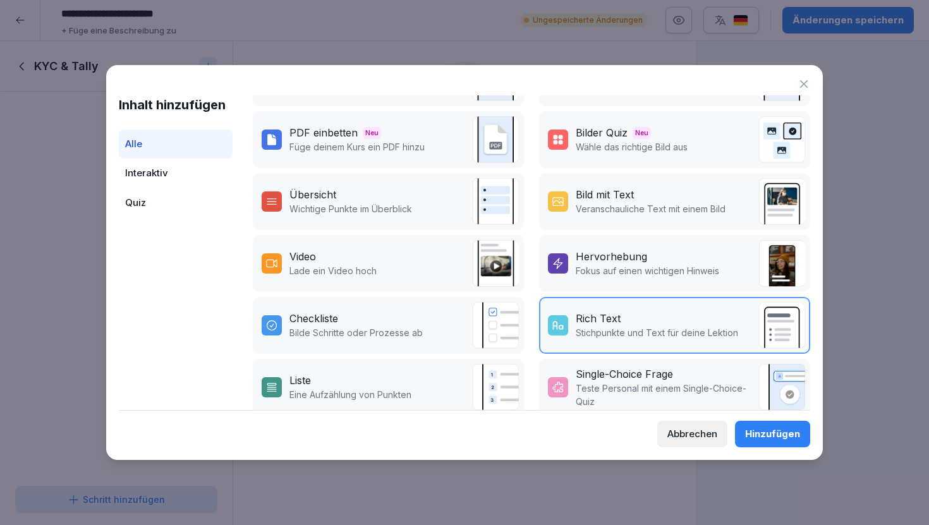
click at [771, 426] on button "Hinzufügen" at bounding box center [772, 434] width 75 height 27
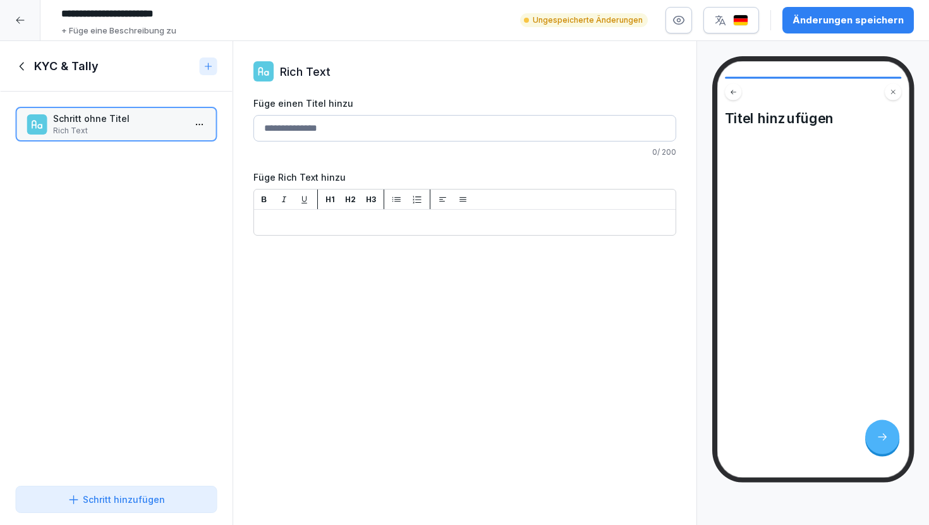
click at [444, 131] on input "Füge einen Titel hinzu" at bounding box center [464, 128] width 423 height 27
type input "*******"
click at [276, 121] on input "*******" at bounding box center [464, 128] width 423 height 27
click at [140, 500] on div "Schritt hinzufügen" at bounding box center [116, 499] width 97 height 13
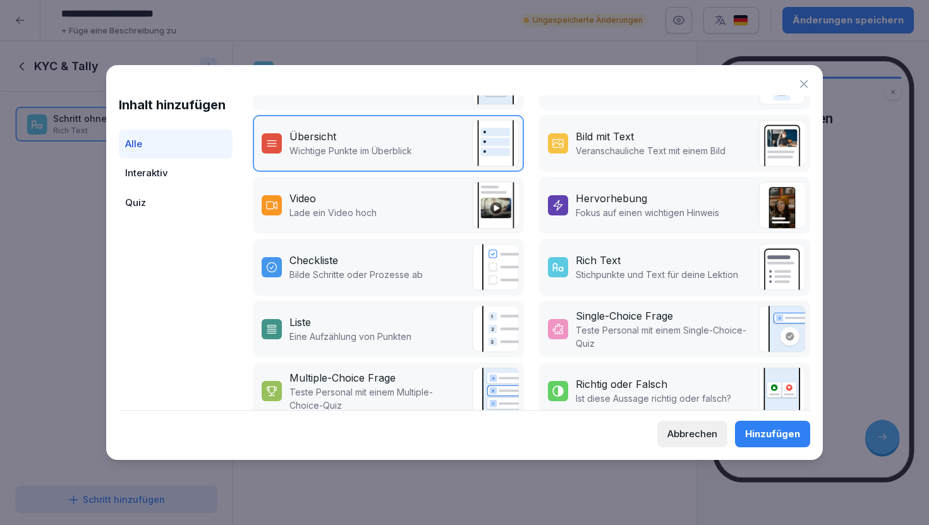
scroll to position [185, 0]
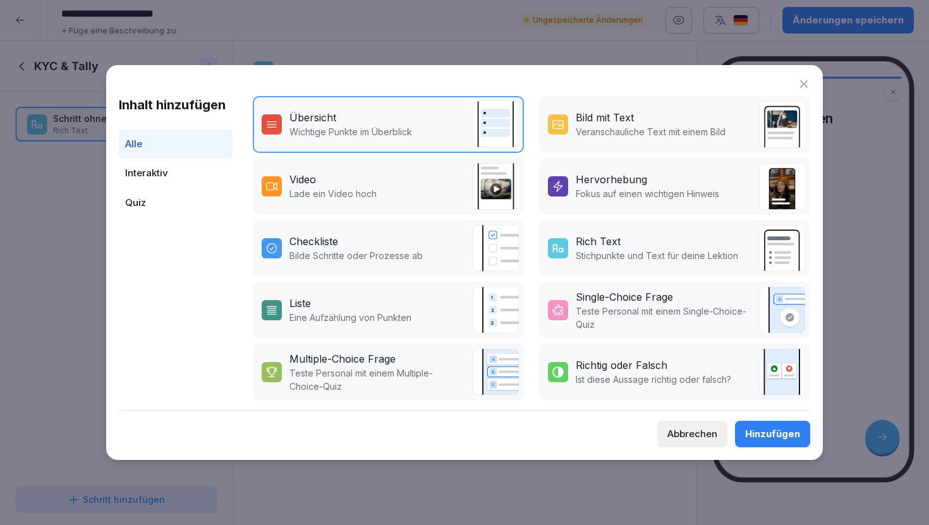
click at [176, 162] on div "Interaktiv" at bounding box center [176, 174] width 114 height 30
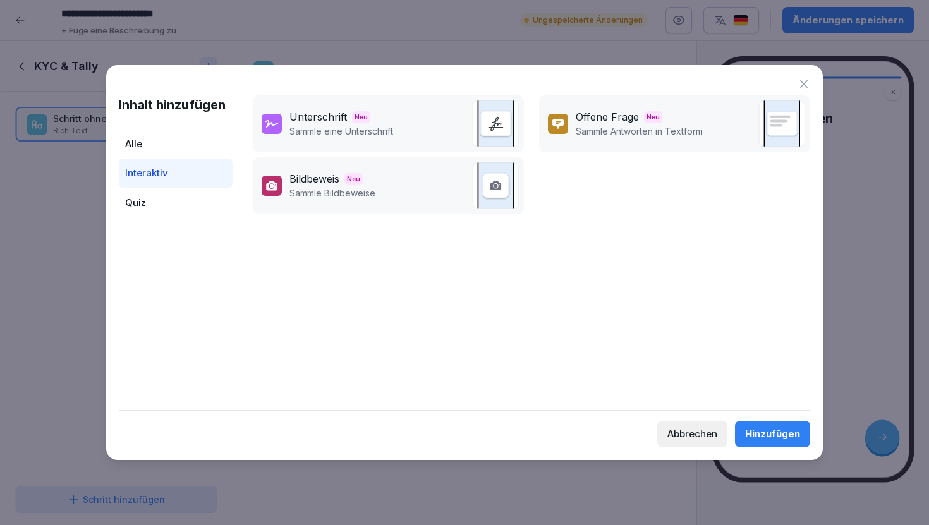
scroll to position [0, 0]
click at [164, 142] on div "Alle" at bounding box center [176, 145] width 114 height 30
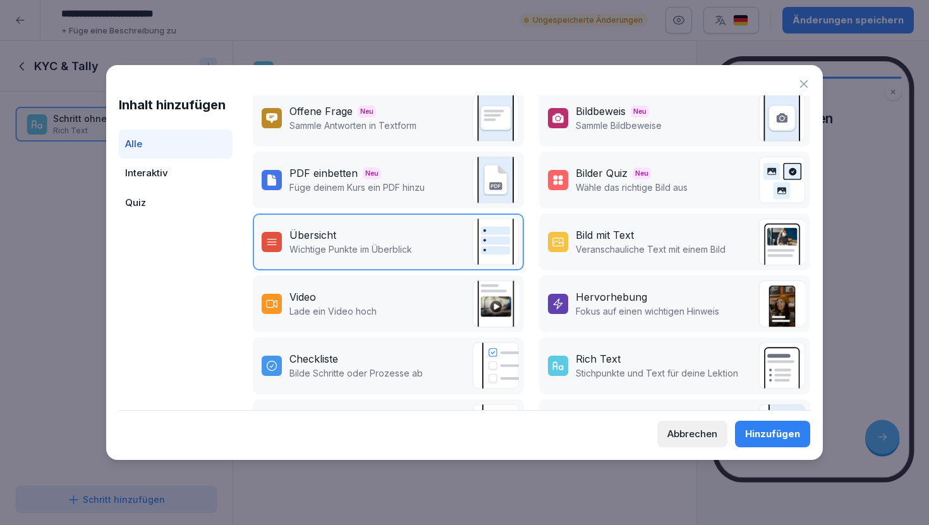
scroll to position [73, 0]
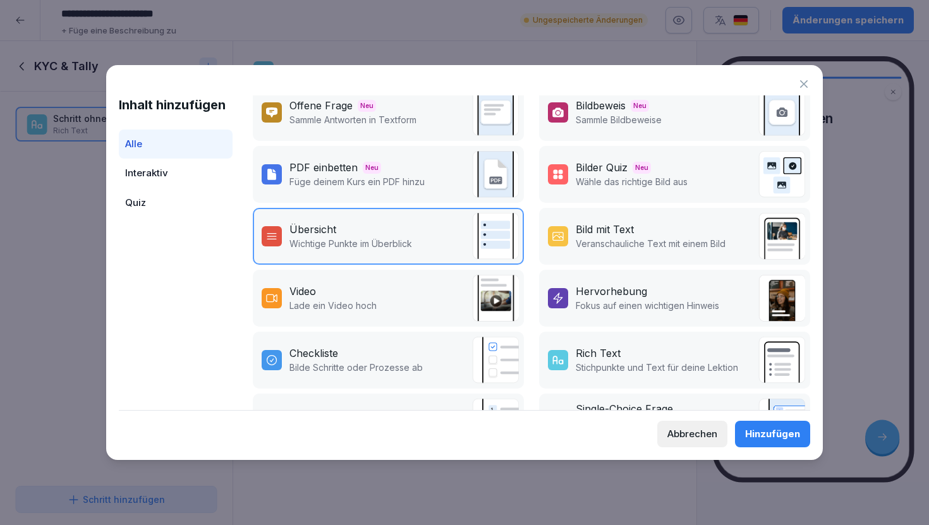
click at [583, 286] on div "Hervorhebung" at bounding box center [611, 291] width 71 height 15
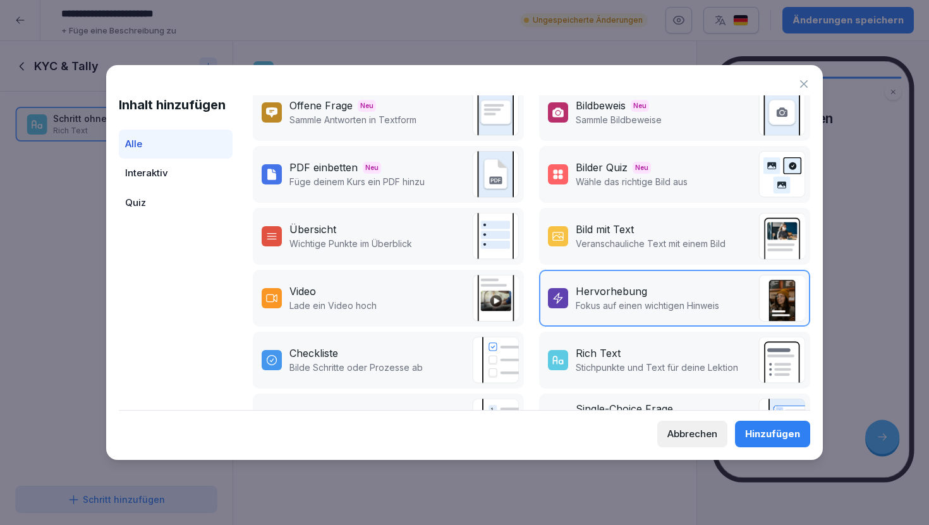
click at [793, 436] on div "Hinzufügen" at bounding box center [772, 434] width 55 height 14
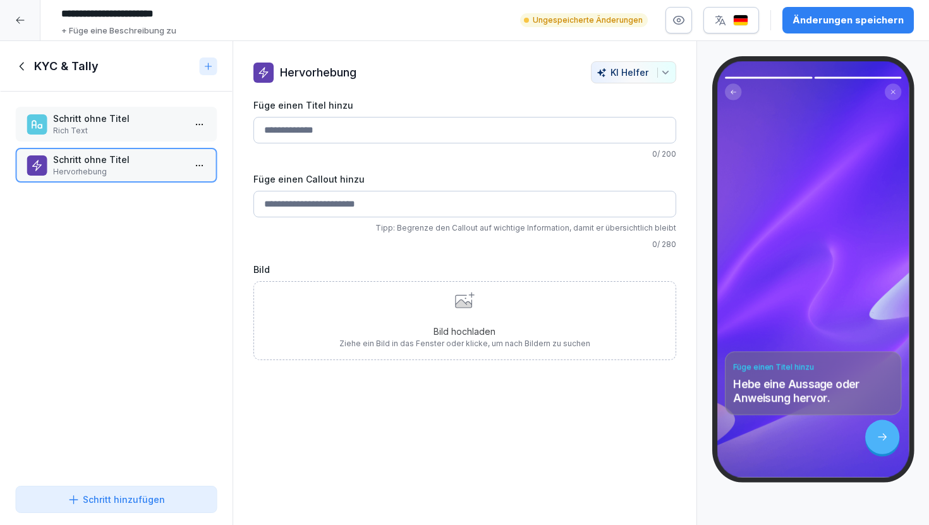
click at [198, 165] on html "**********" at bounding box center [464, 262] width 929 height 525
click at [180, 234] on div "Löschen" at bounding box center [152, 237] width 107 height 23
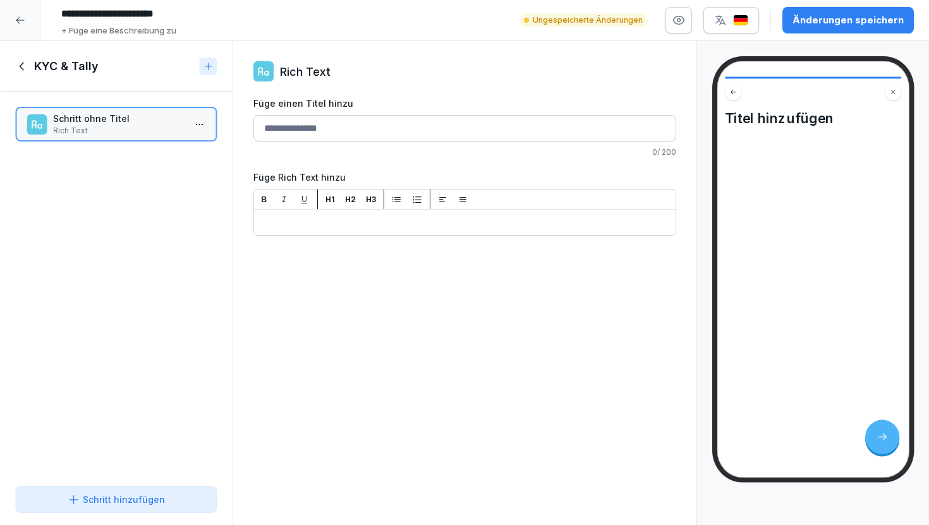
click at [147, 494] on div "Schritt hinzufügen" at bounding box center [116, 499] width 97 height 13
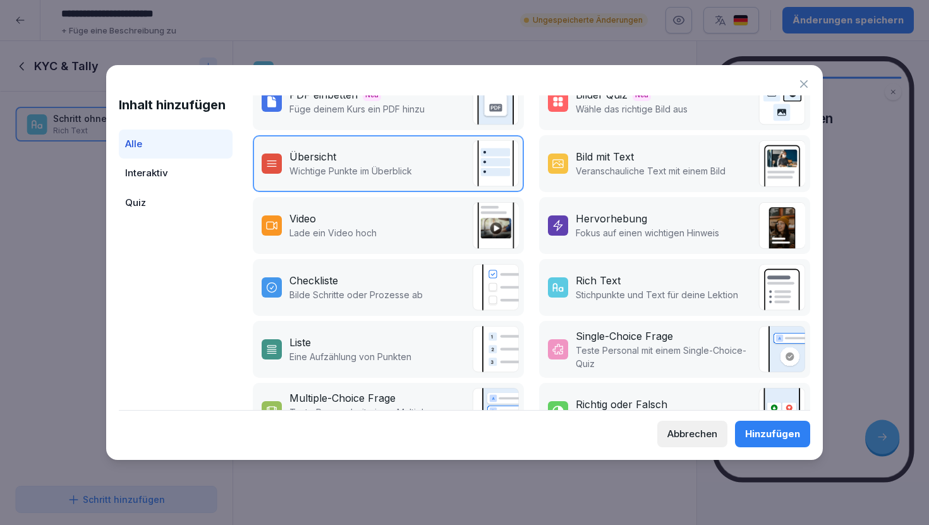
scroll to position [185, 0]
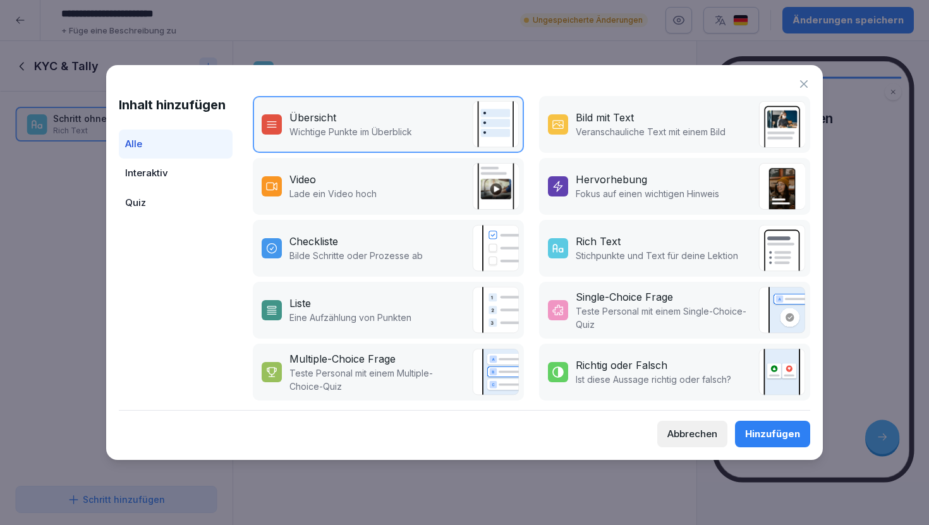
click at [650, 128] on p "Veranschauliche Text mit einem Bild" at bounding box center [651, 131] width 150 height 13
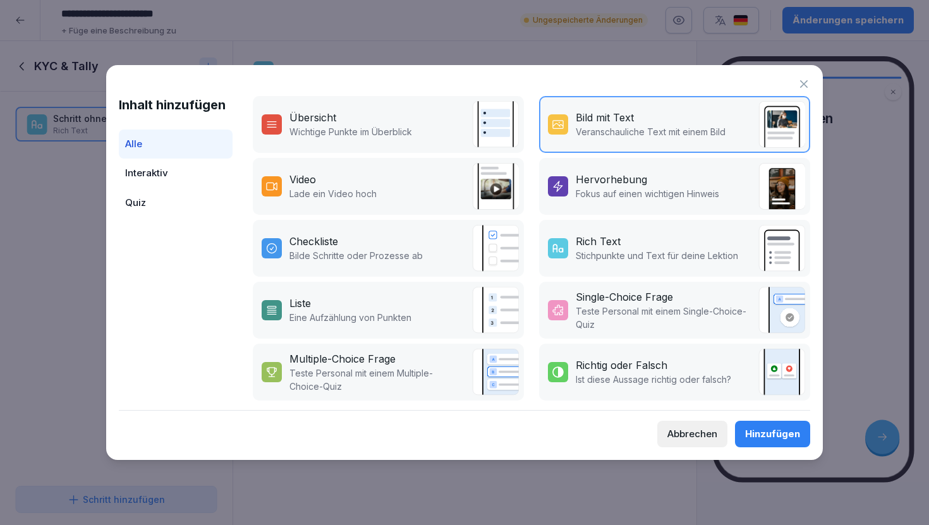
click at [765, 430] on div "Hinzufügen" at bounding box center [772, 434] width 55 height 14
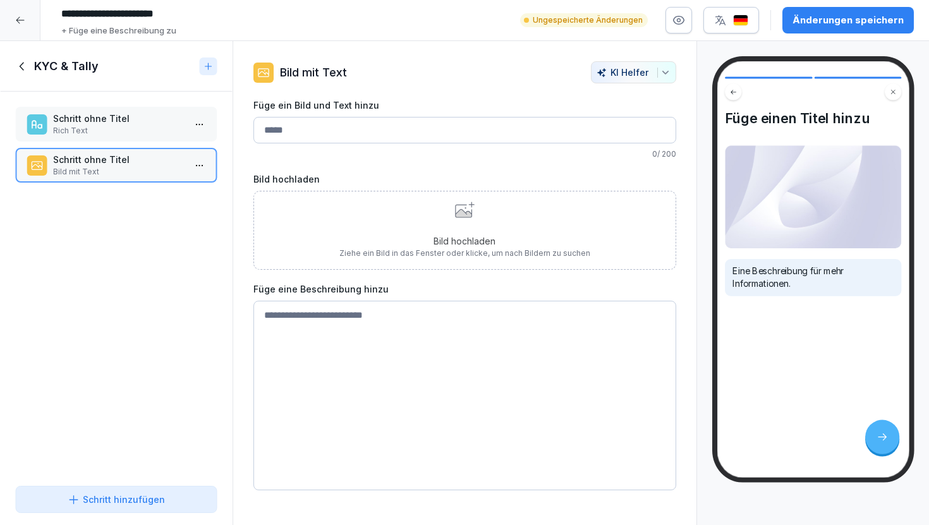
click at [144, 496] on div "Schritt hinzufügen" at bounding box center [116, 499] width 97 height 13
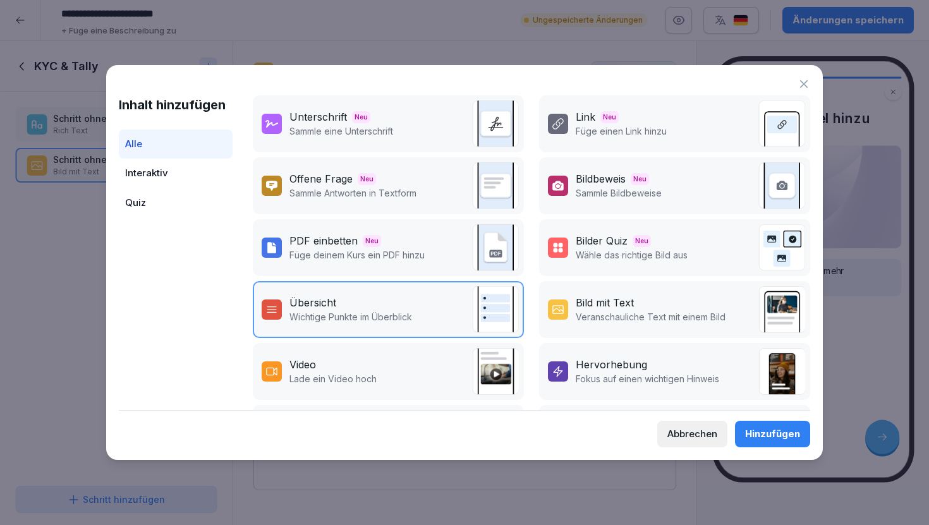
click at [807, 82] on icon at bounding box center [804, 84] width 13 height 13
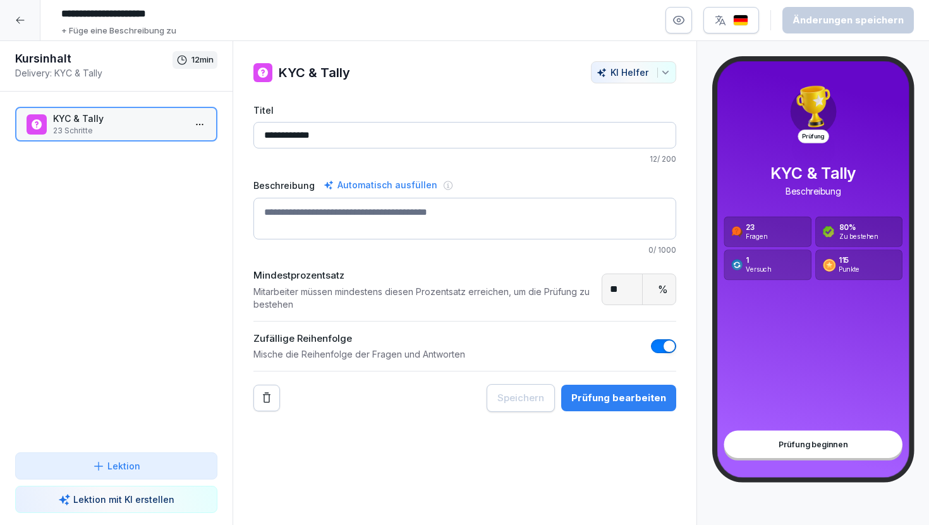
click at [27, 19] on div at bounding box center [20, 20] width 40 height 40
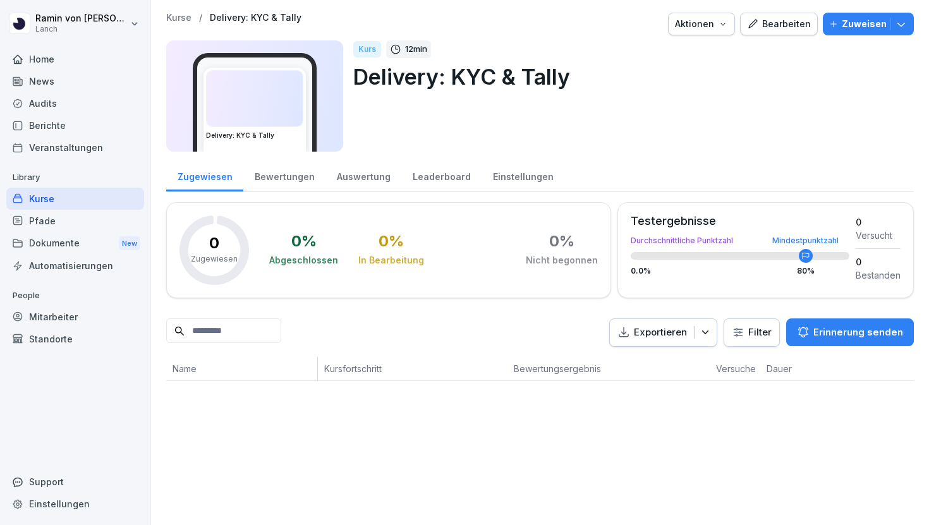
click at [792, 25] on div "Bearbeiten" at bounding box center [779, 24] width 64 height 14
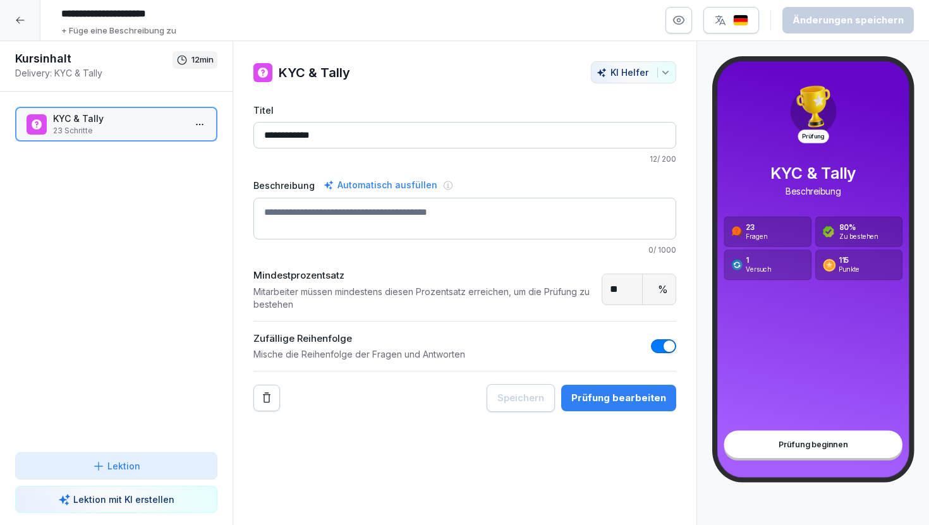
click at [643, 406] on button "Prüfung bearbeiten" at bounding box center [618, 398] width 115 height 27
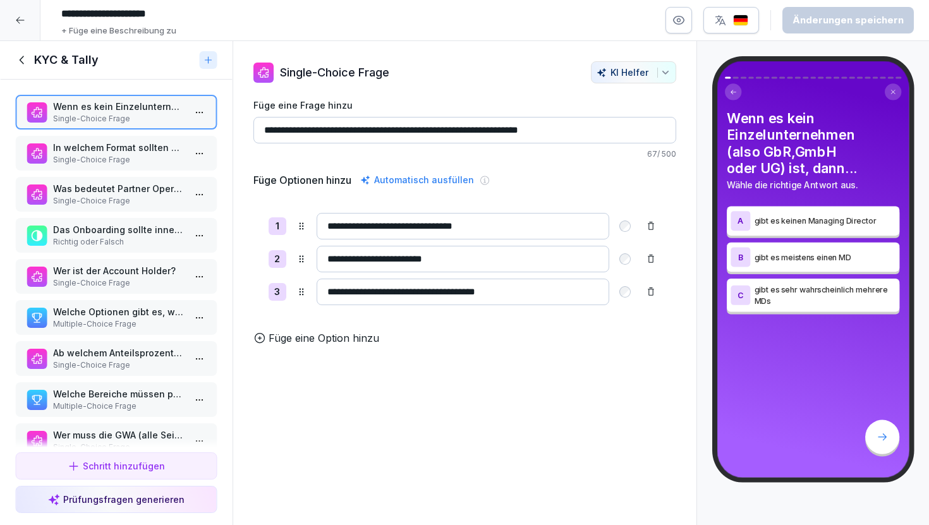
click at [143, 121] on p "Single-Choice Frage" at bounding box center [118, 118] width 131 height 11
drag, startPoint x: 279, startPoint y: 72, endPoint x: 397, endPoint y: 107, distance: 123.2
click at [397, 107] on div "**********" at bounding box center [464, 203] width 423 height 284
click at [397, 107] on label "Füge eine Frage hinzu" at bounding box center [464, 105] width 423 height 13
click at [397, 117] on input "**********" at bounding box center [464, 130] width 423 height 27
